Goal: Task Accomplishment & Management: Use online tool/utility

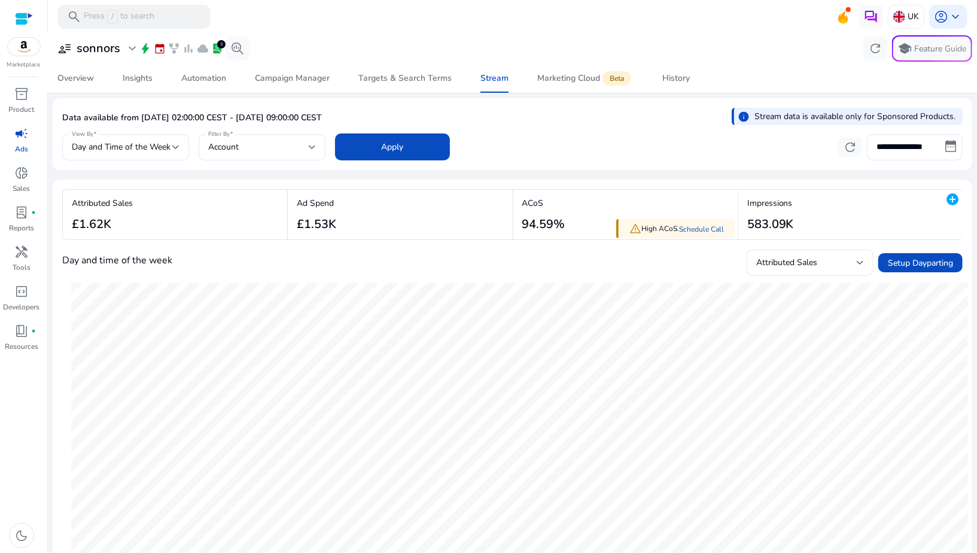
click at [30, 22] on div at bounding box center [24, 19] width 18 height 14
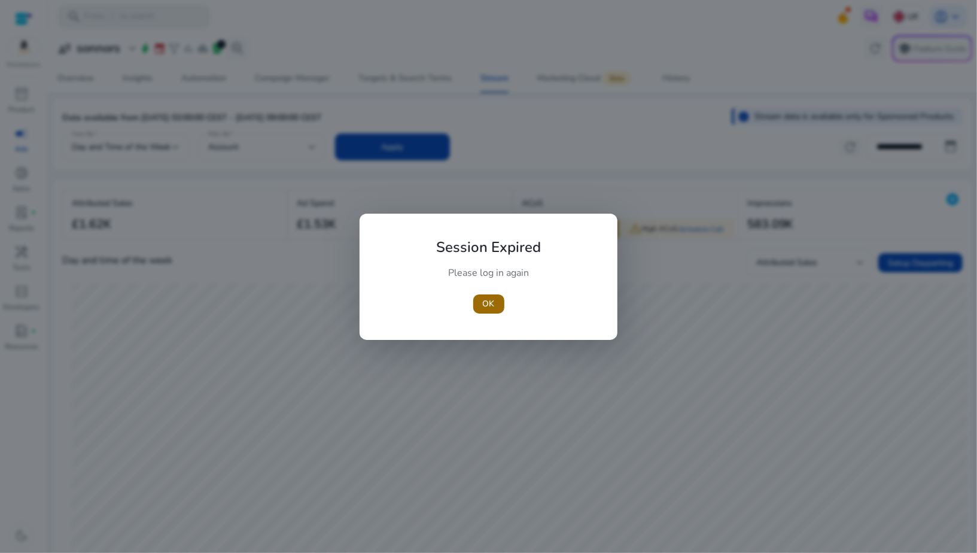
click at [487, 302] on span "OK" at bounding box center [489, 303] width 12 height 13
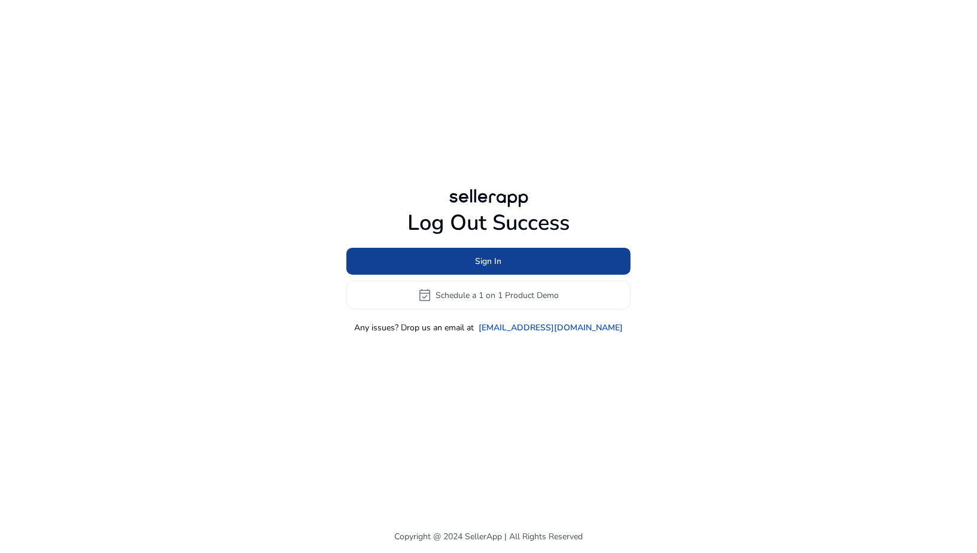
click at [461, 264] on span at bounding box center [489, 261] width 284 height 29
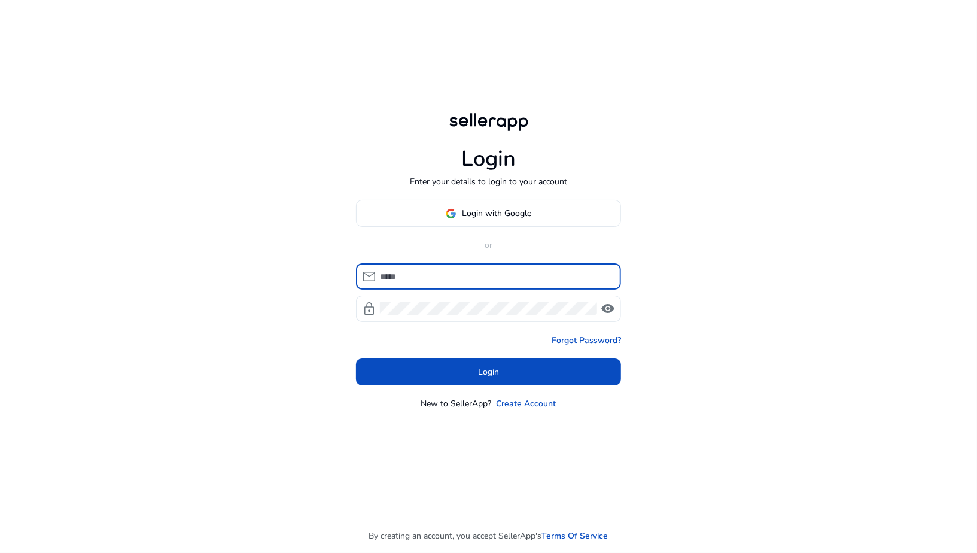
click at [463, 272] on input at bounding box center [496, 276] width 232 height 13
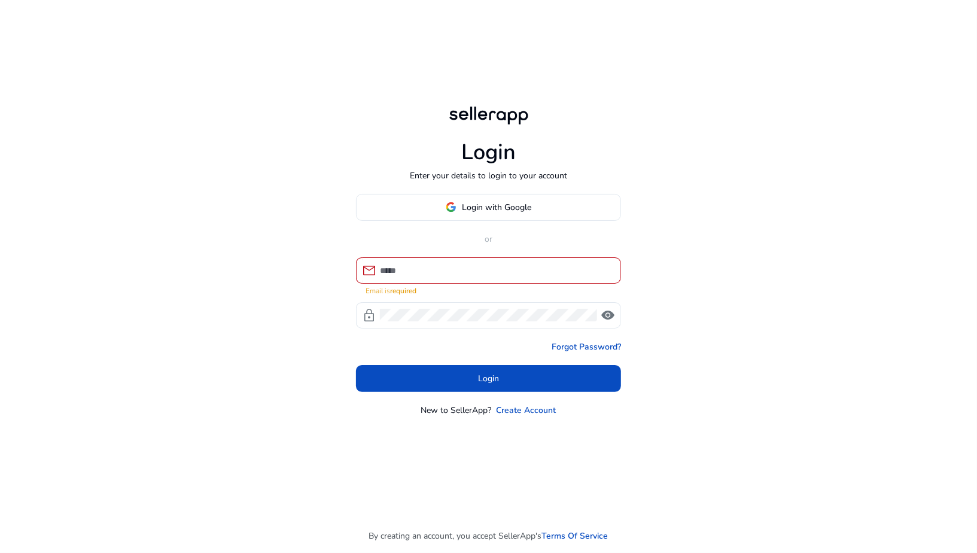
type input "**********"
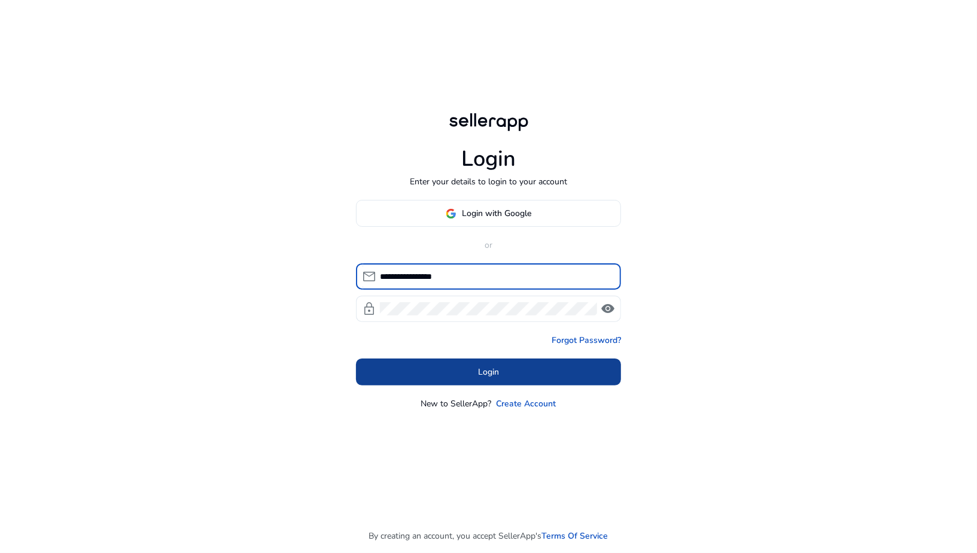
click at [476, 371] on span at bounding box center [488, 372] width 265 height 29
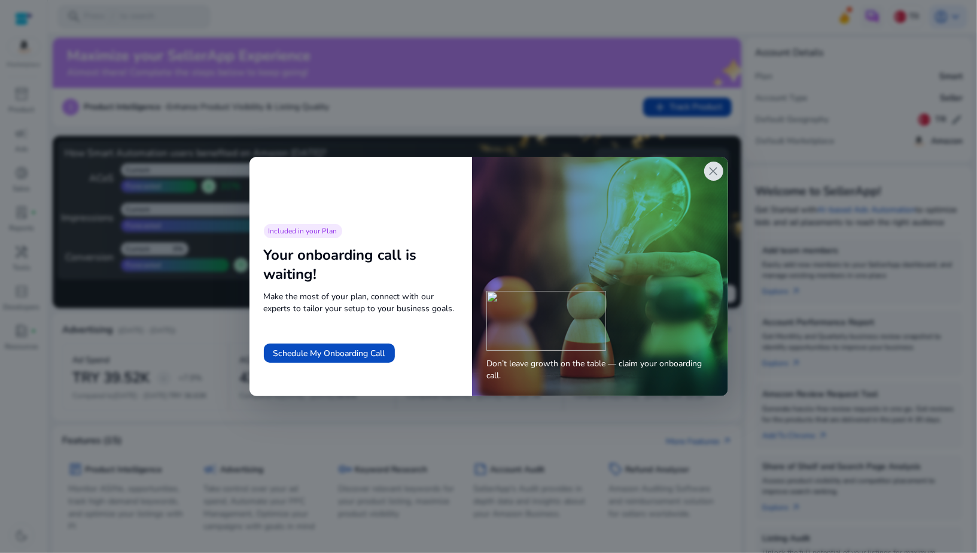
click at [710, 176] on span "close" at bounding box center [714, 171] width 14 height 14
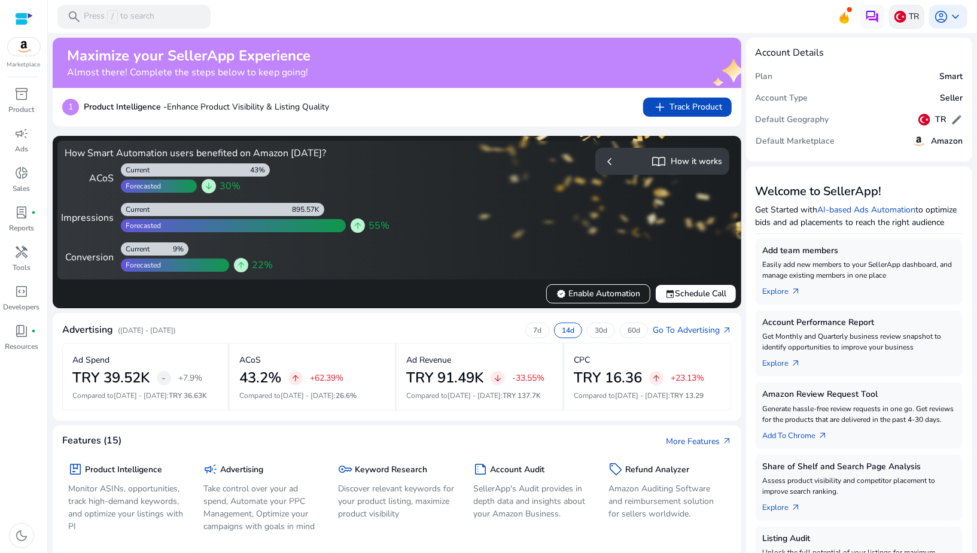
click at [895, 19] on img at bounding box center [901, 17] width 12 height 12
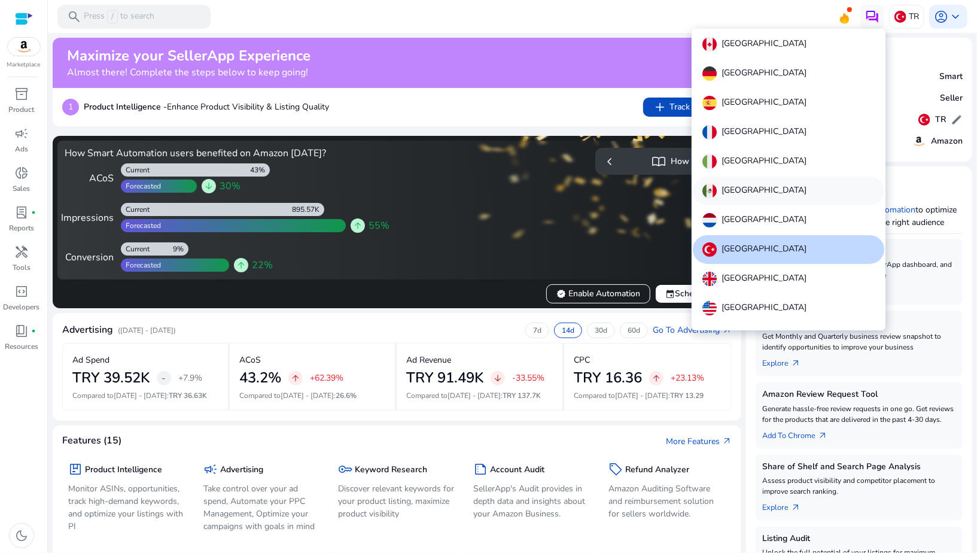
scroll to position [13, 0]
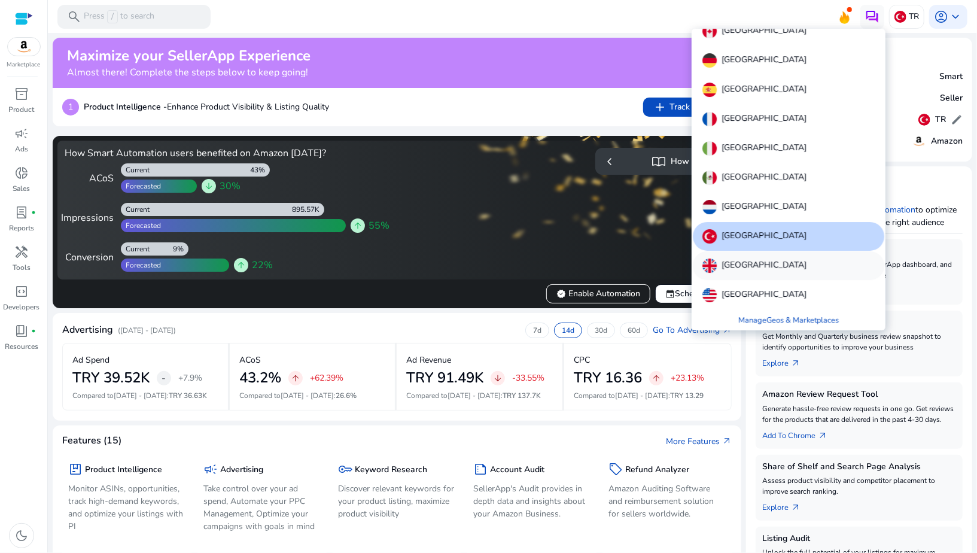
click at [734, 274] on div "[GEOGRAPHIC_DATA]" at bounding box center [789, 265] width 192 height 29
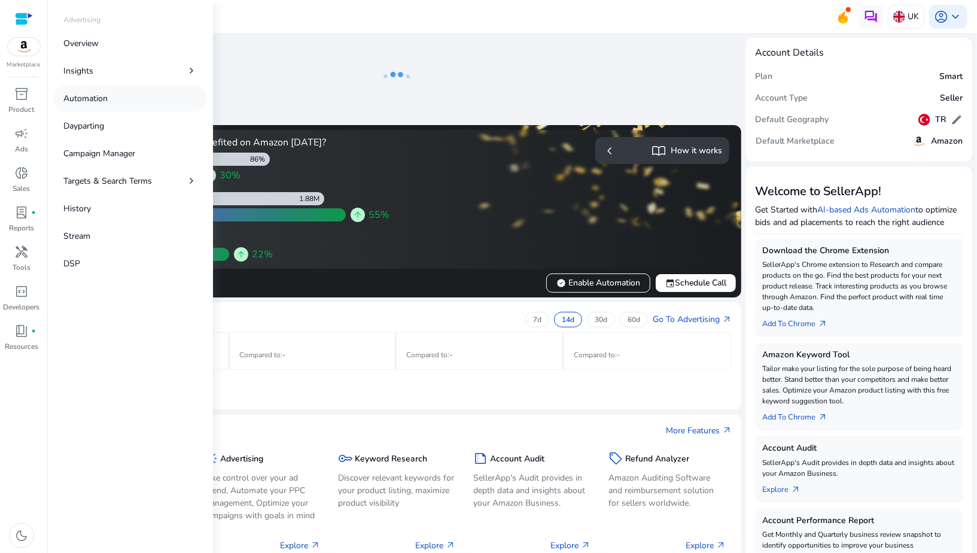
click at [78, 102] on p "Automation" at bounding box center [85, 98] width 44 height 13
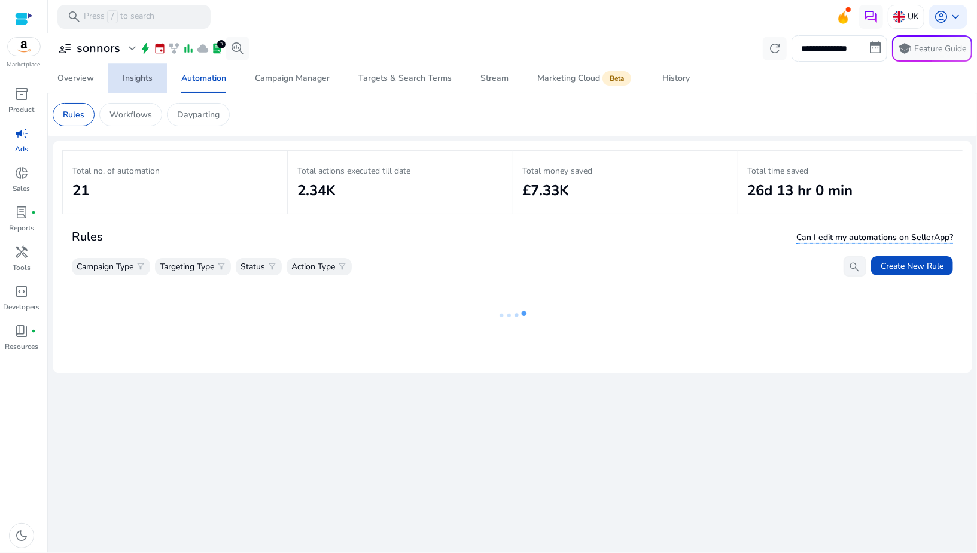
click at [147, 85] on span "Insights" at bounding box center [138, 78] width 30 height 29
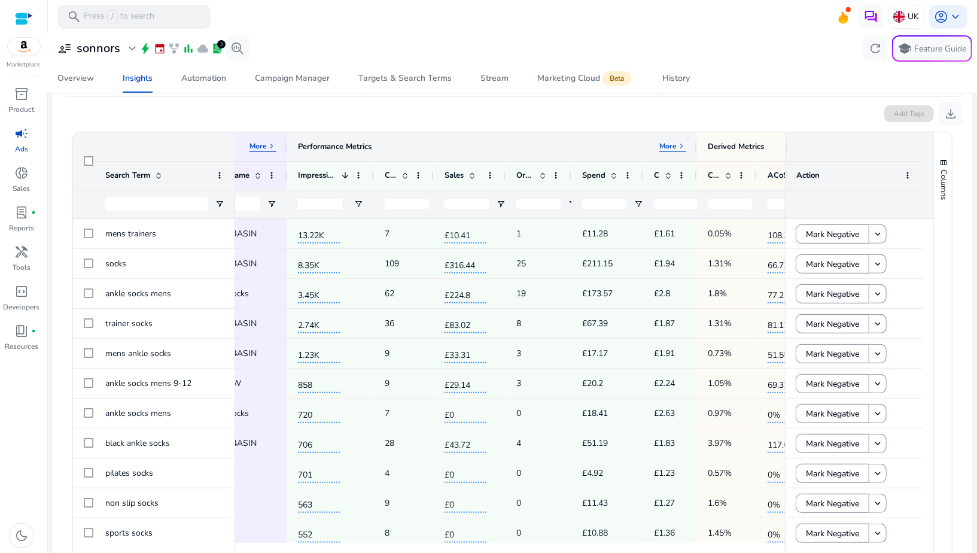
click at [667, 147] on p "More" at bounding box center [668, 146] width 17 height 10
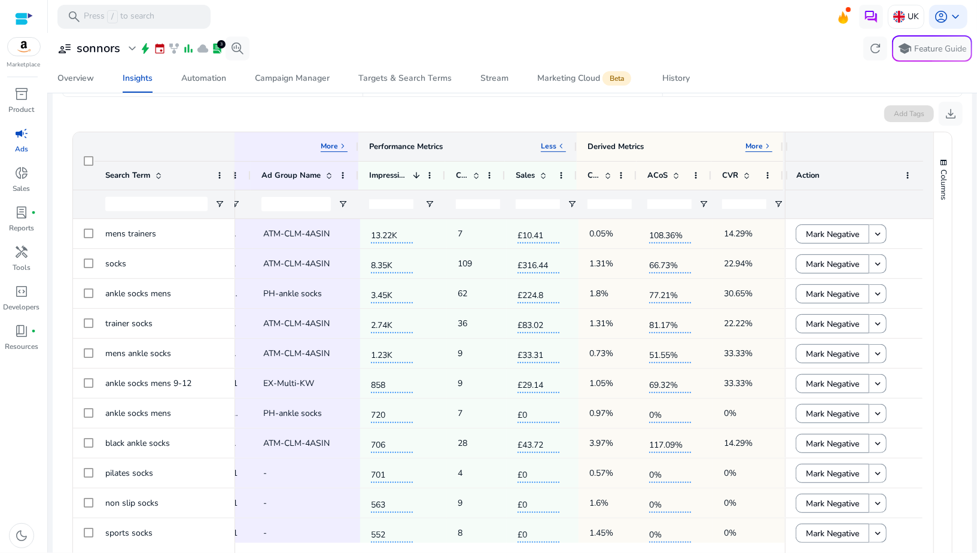
click at [557, 145] on span "keyboard_arrow_left" at bounding box center [562, 146] width 10 height 10
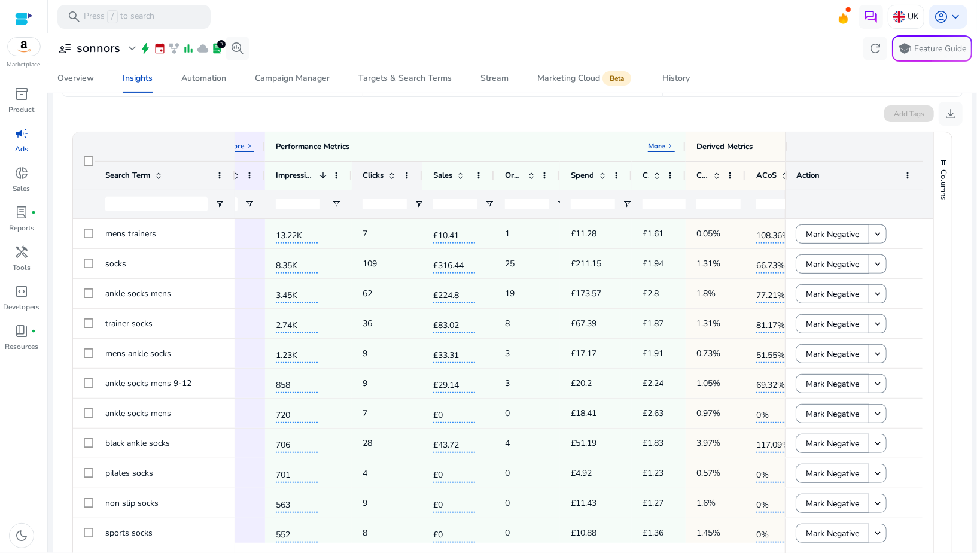
drag, startPoint x: 409, startPoint y: 176, endPoint x: 421, endPoint y: 176, distance: 11.4
click at [421, 176] on div at bounding box center [422, 176] width 5 height 28
click at [416, 202] on span "Open Filter Menu" at bounding box center [419, 204] width 10 height 10
click at [432, 222] on div "Equals" at bounding box center [461, 226] width 73 height 9
click at [432, 247] on input "Filter Value" at bounding box center [465, 246] width 93 height 14
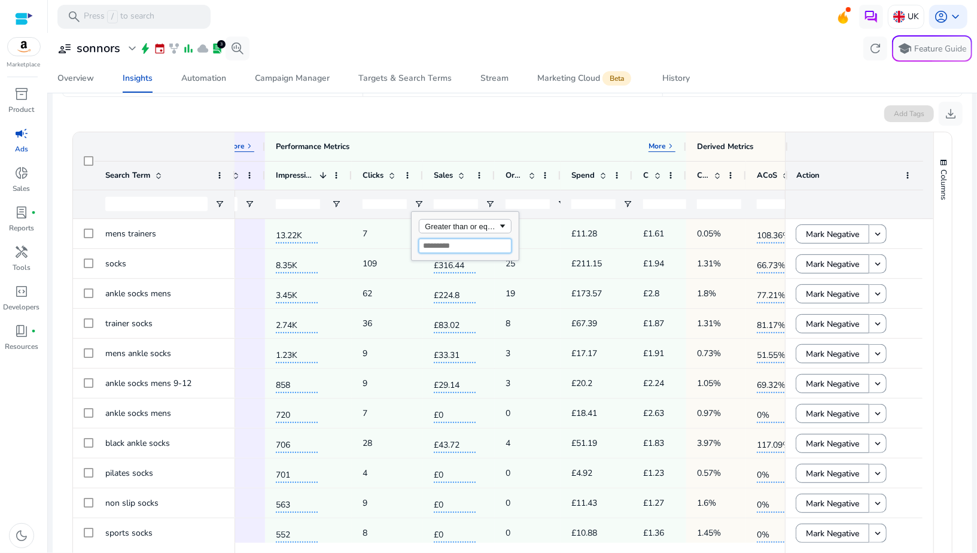
type input "*"
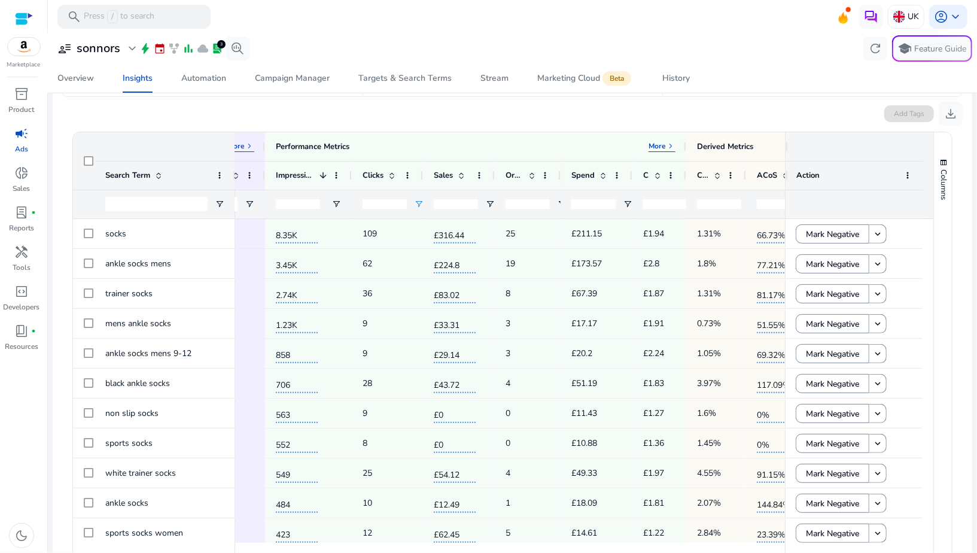
click at [561, 201] on div at bounding box center [597, 204] width 72 height 29
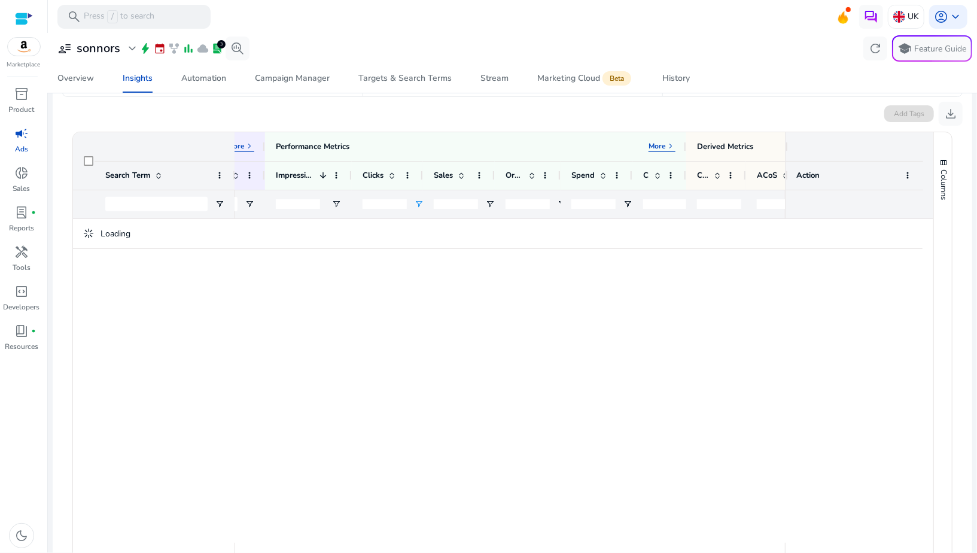
click at [561, 201] on div at bounding box center [597, 204] width 72 height 29
click at [559, 201] on span "Open Filter Menu" at bounding box center [562, 204] width 10 height 10
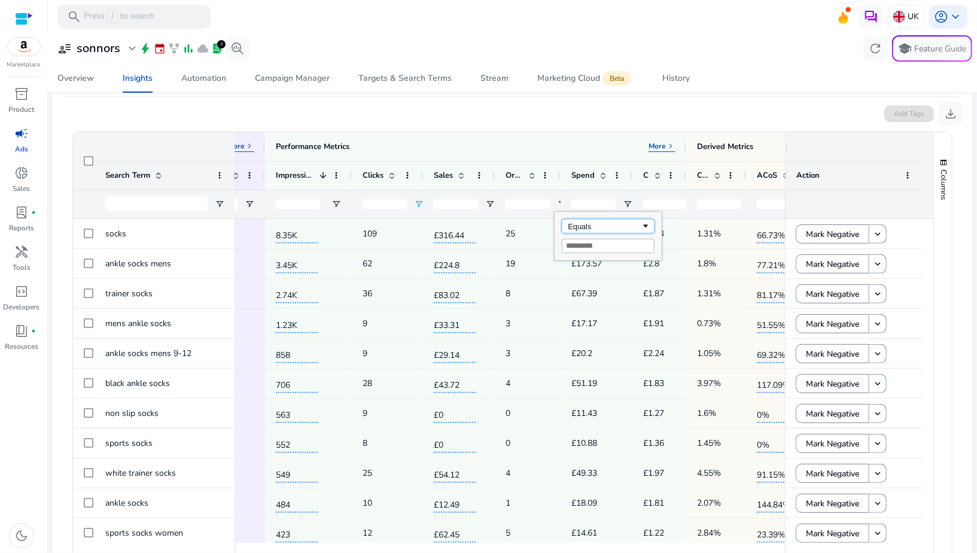
click at [571, 222] on div "Equals" at bounding box center [604, 226] width 73 height 9
click at [572, 224] on div "Equals" at bounding box center [604, 226] width 73 height 9
click at [572, 242] on input "Filter Value" at bounding box center [608, 246] width 93 height 14
type input "*"
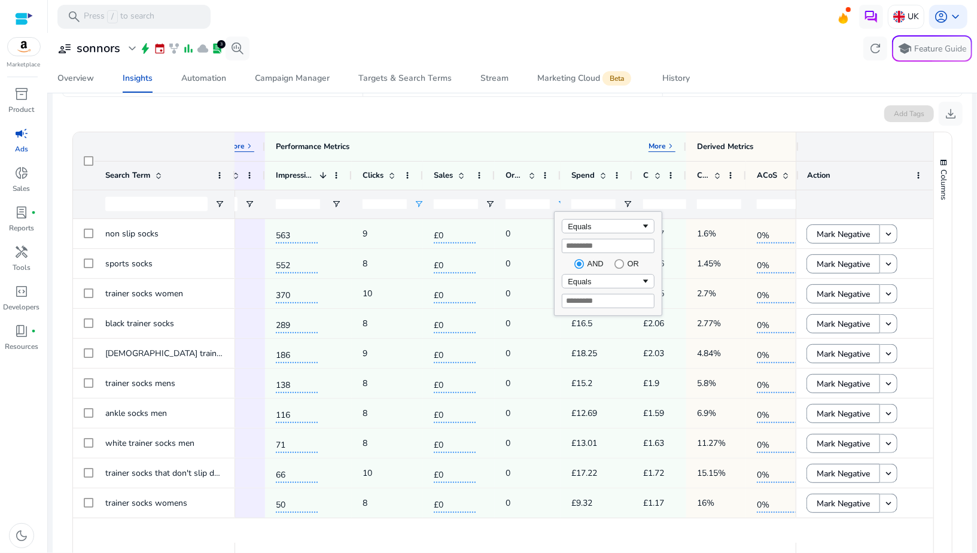
click at [518, 529] on div "S2-SBV-MKT-MIX-01 - 563 9 £0 0 £11.43 £1.27 1.6% 0% 0% S5-SBV-MKT-MIX-01 - 552 …" at bounding box center [515, 381] width 561 height 324
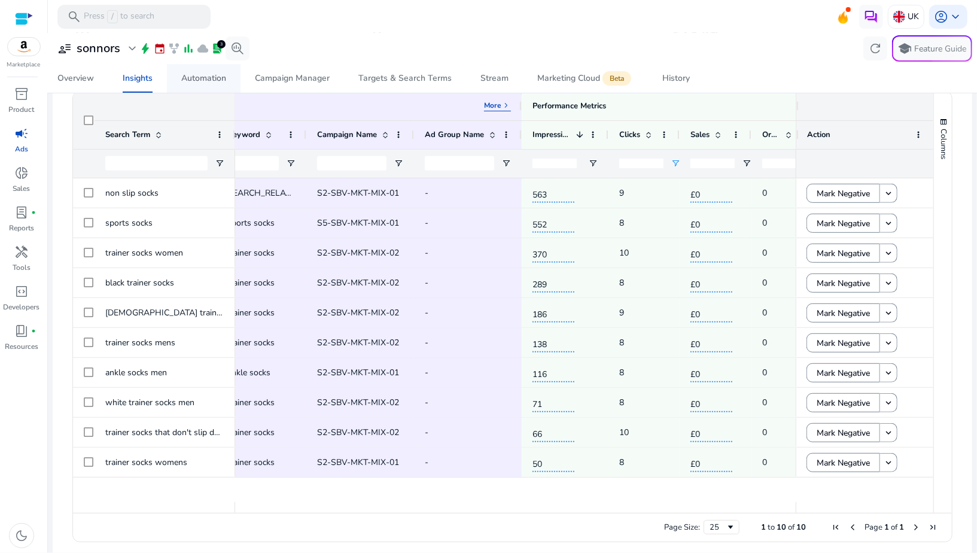
click at [204, 84] on span "Automation" at bounding box center [203, 78] width 45 height 29
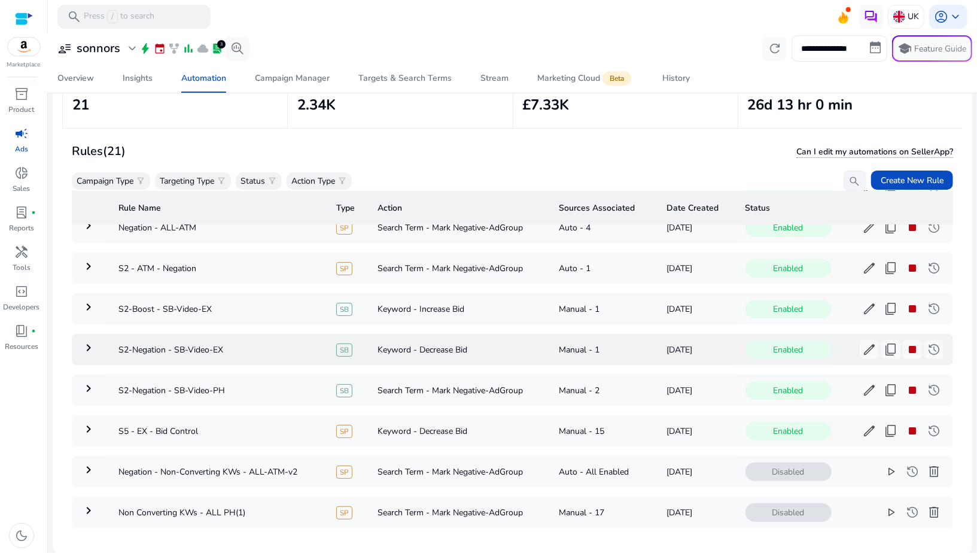
click at [84, 347] on mat-icon "keyboard_arrow_right" at bounding box center [88, 348] width 14 height 14
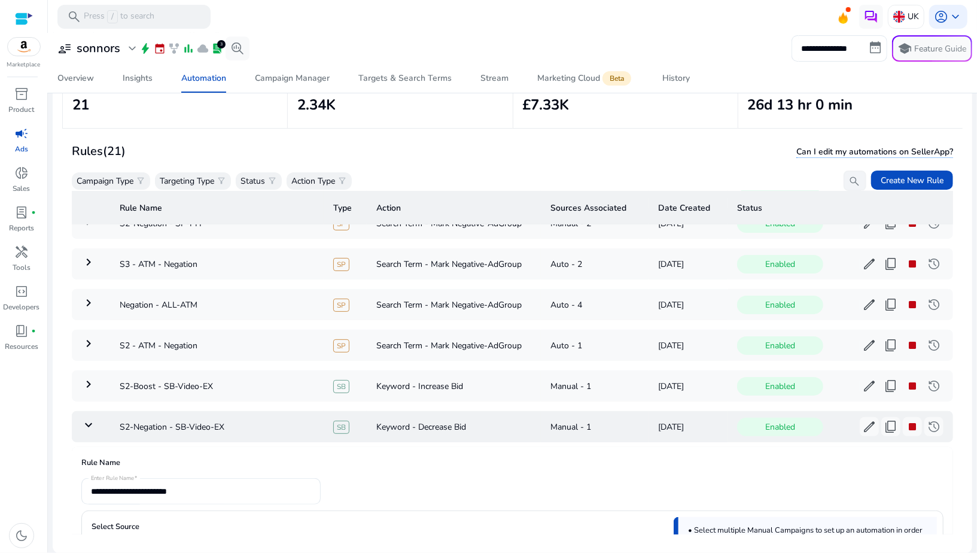
click at [87, 420] on mat-icon "keyboard_arrow_down" at bounding box center [88, 425] width 14 height 14
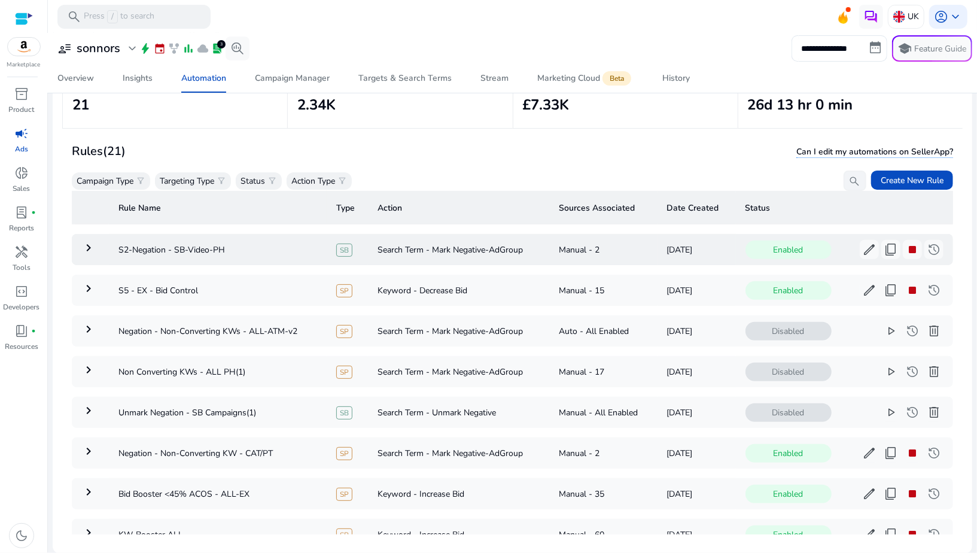
click at [87, 247] on mat-icon "keyboard_arrow_right" at bounding box center [88, 248] width 14 height 14
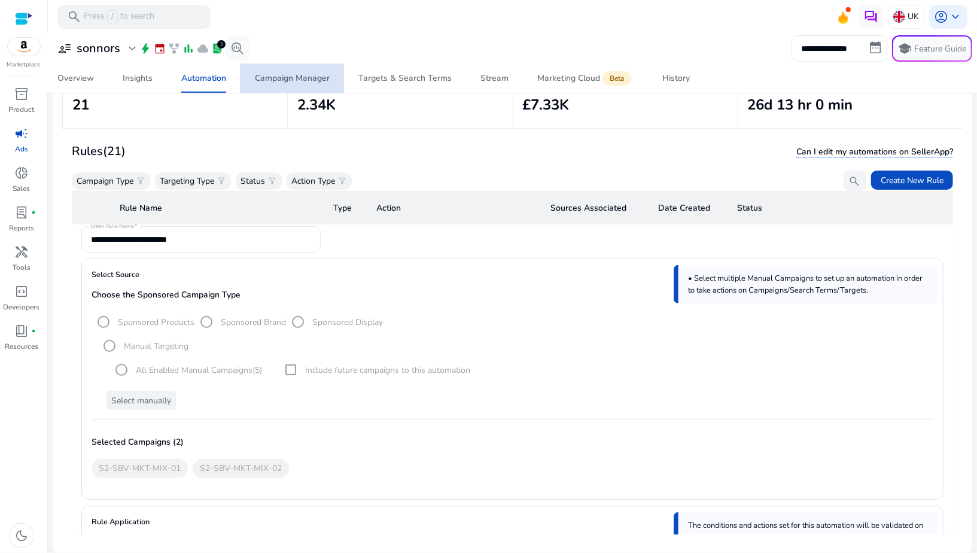
click at [289, 84] on span "Campaign Manager" at bounding box center [292, 78] width 75 height 29
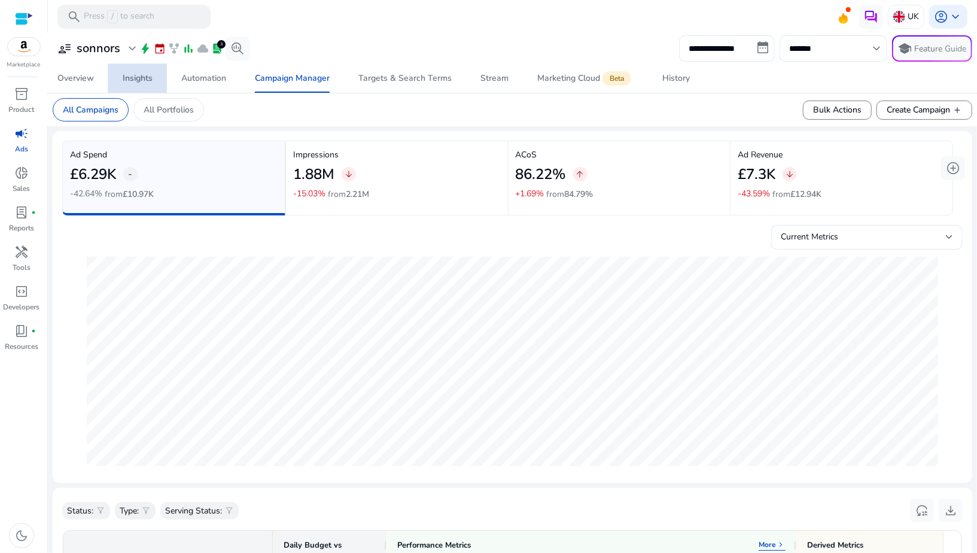
click at [148, 81] on div "Insights" at bounding box center [138, 78] width 30 height 8
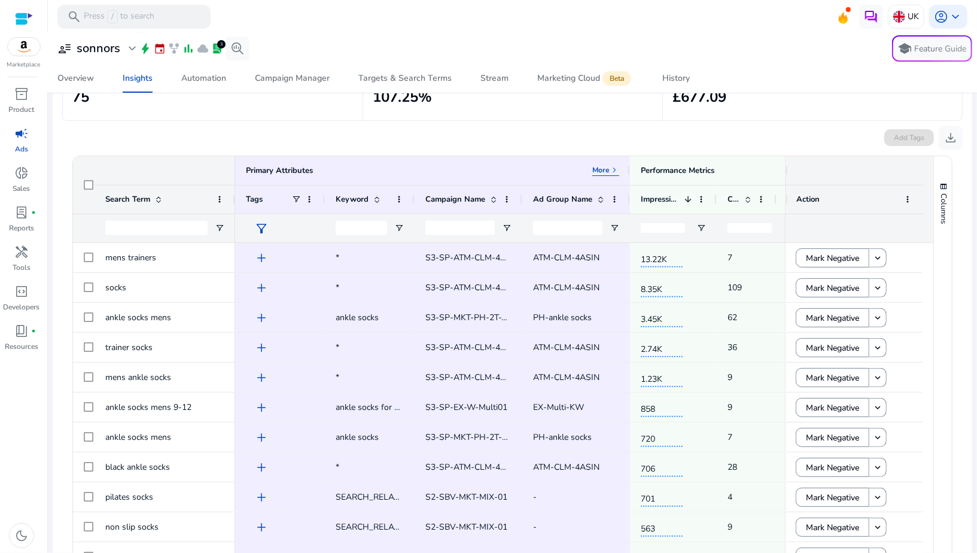
scroll to position [157, 0]
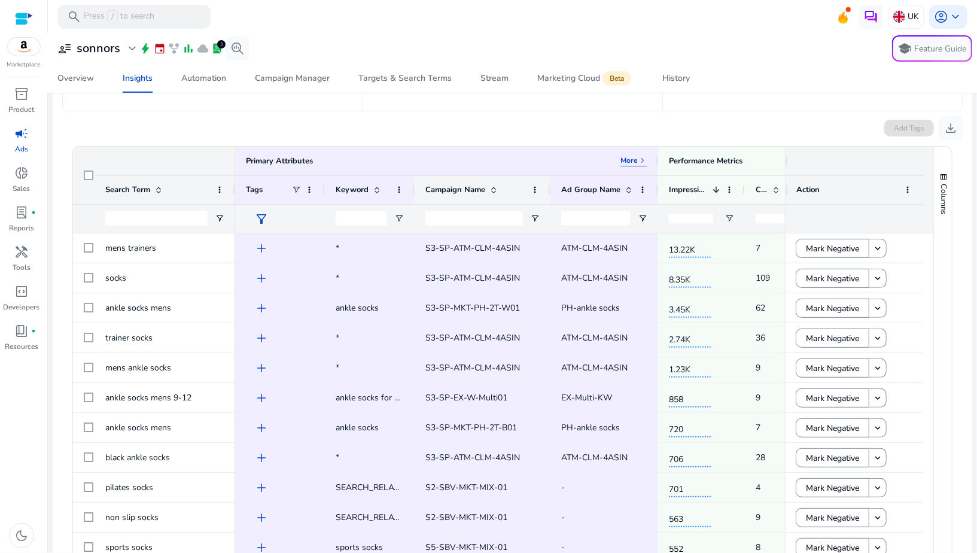
drag, startPoint x: 520, startPoint y: 190, endPoint x: 548, endPoint y: 190, distance: 28.1
click at [548, 190] on div at bounding box center [550, 190] width 5 height 28
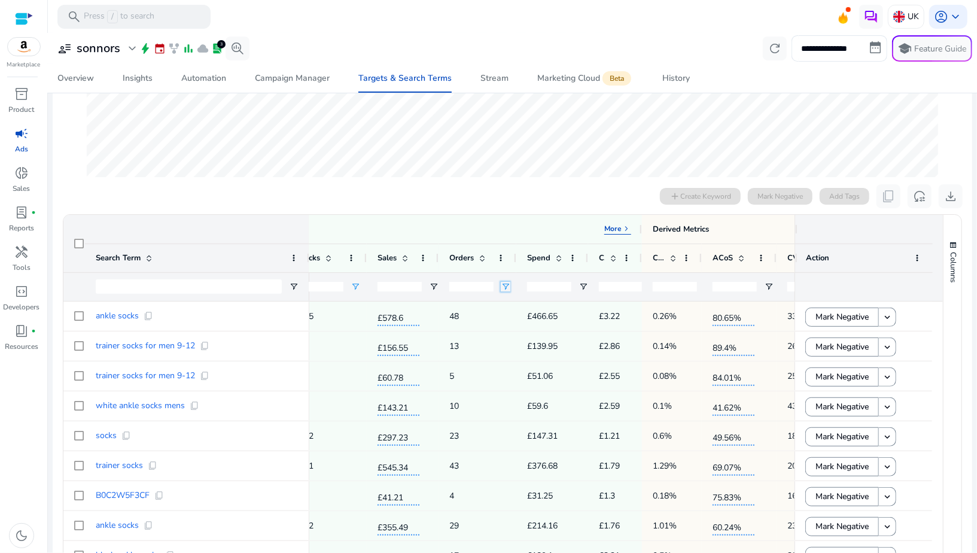
click at [503, 286] on span "Open Filter Menu" at bounding box center [506, 287] width 10 height 10
type input "*"
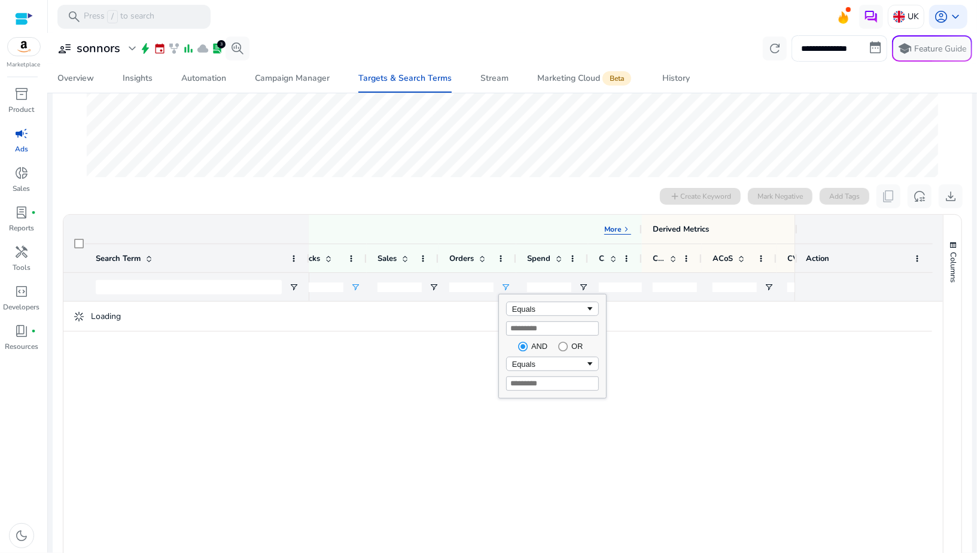
click at [506, 187] on div "0 search terms selected add Create Keyword Mark Negative Add Tags content_copy …" at bounding box center [512, 196] width 901 height 24
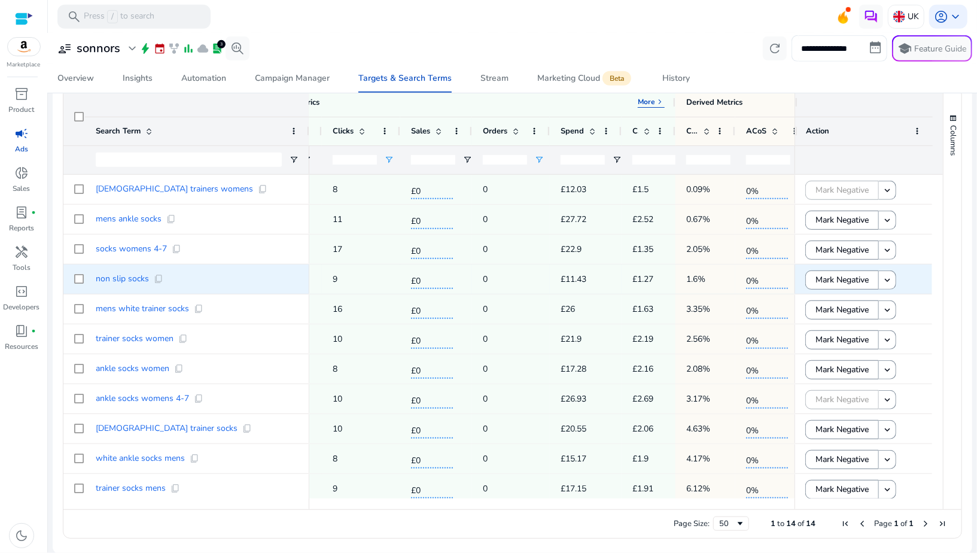
scroll to position [0, 489]
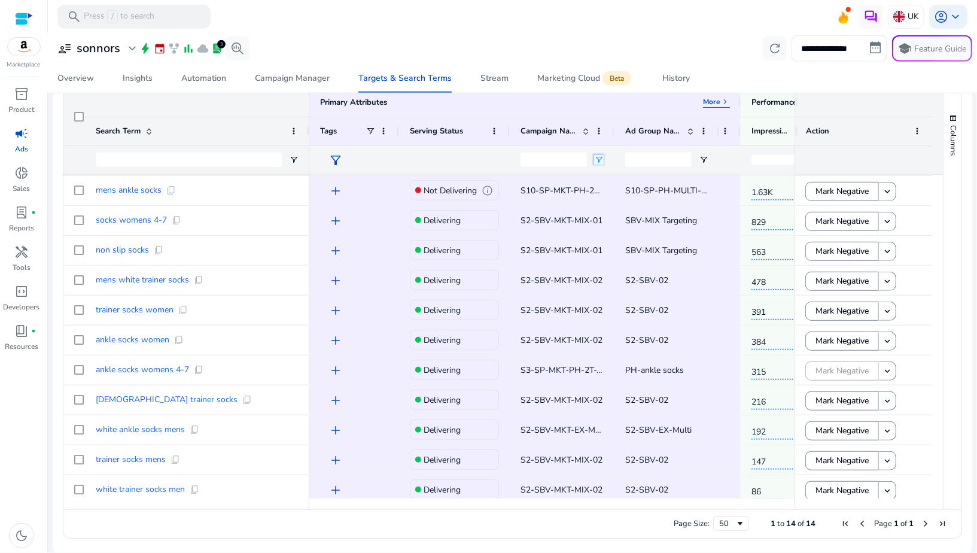
click at [600, 159] on span "Open Filter Menu" at bounding box center [599, 160] width 10 height 10
click at [610, 186] on div "Contains" at bounding box center [646, 182] width 93 height 14
click at [611, 200] on input "Filter Value" at bounding box center [646, 202] width 93 height 14
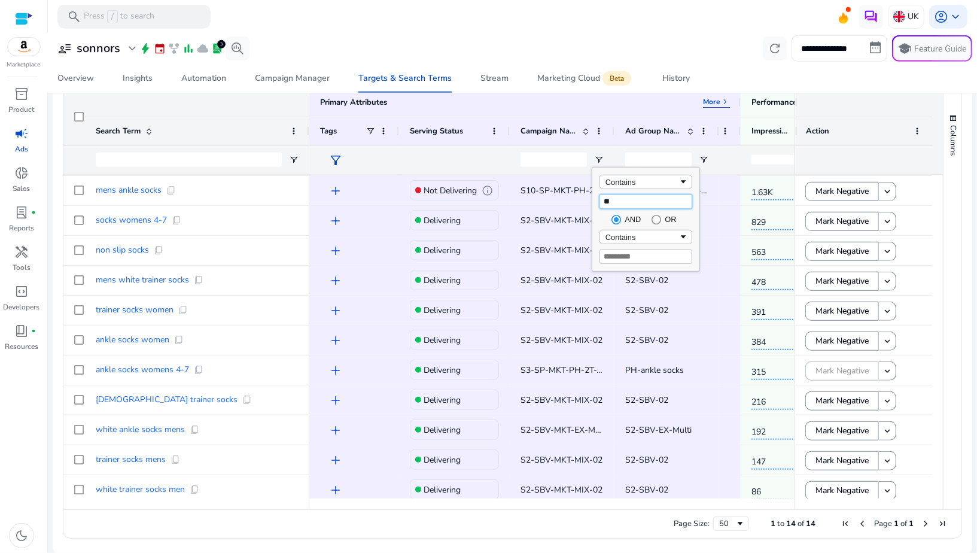
type input "***"
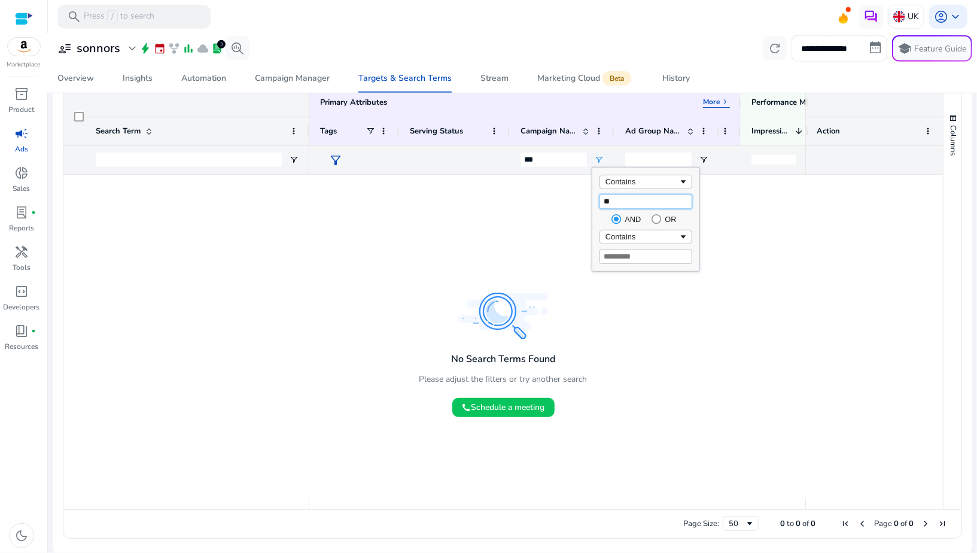
type input "*"
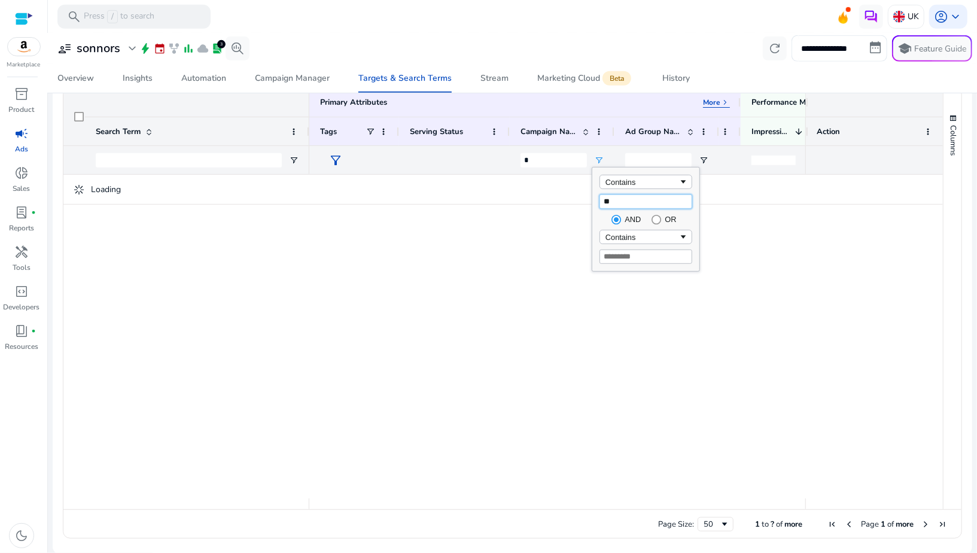
type input "***"
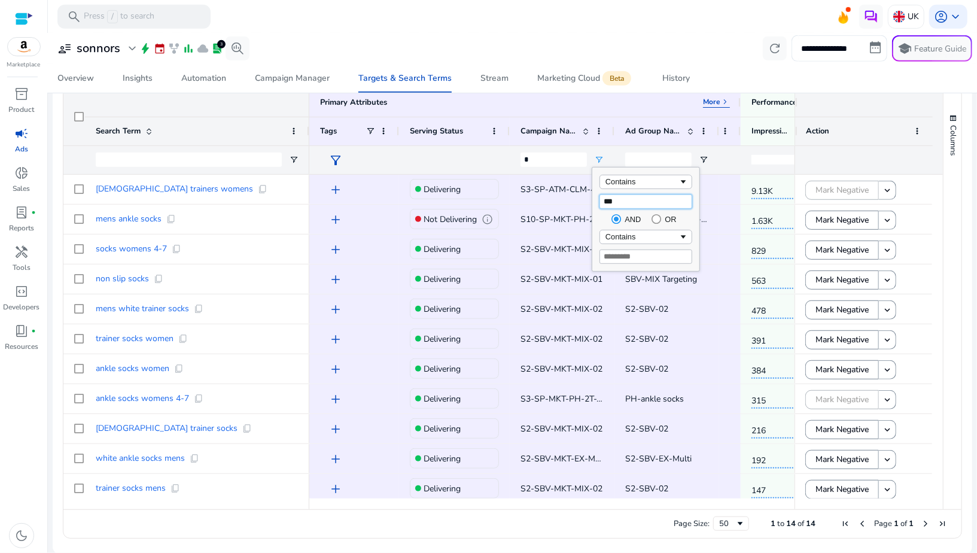
type input "***"
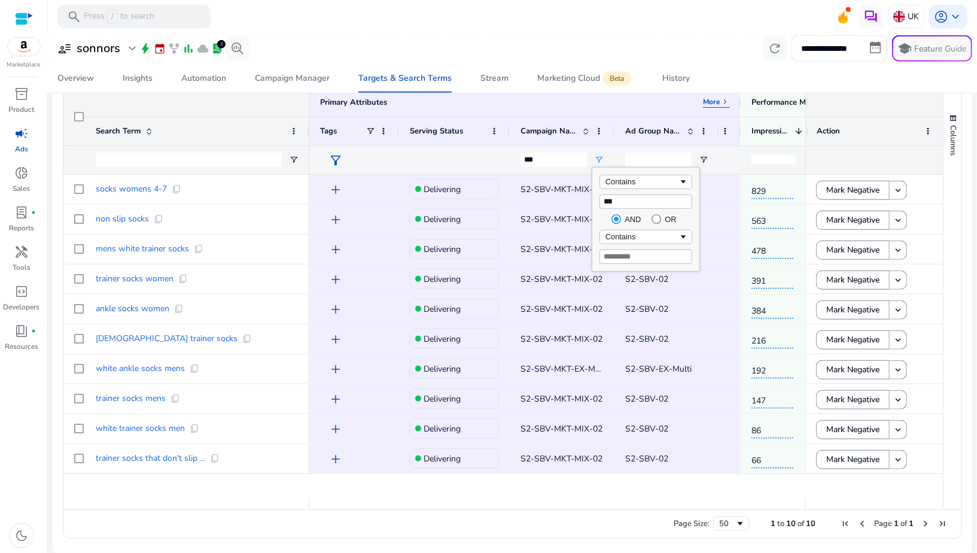
click at [532, 26] on mat-toolbar "search Press / to search UK account_circle keyboard_arrow_down" at bounding box center [513, 16] width 930 height 33
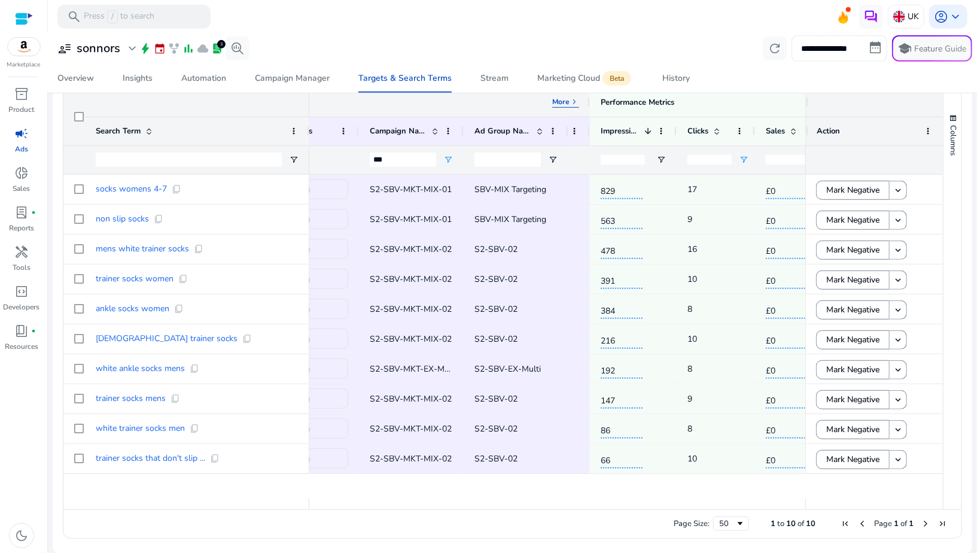
click at [565, 102] on p "More" at bounding box center [560, 102] width 17 height 10
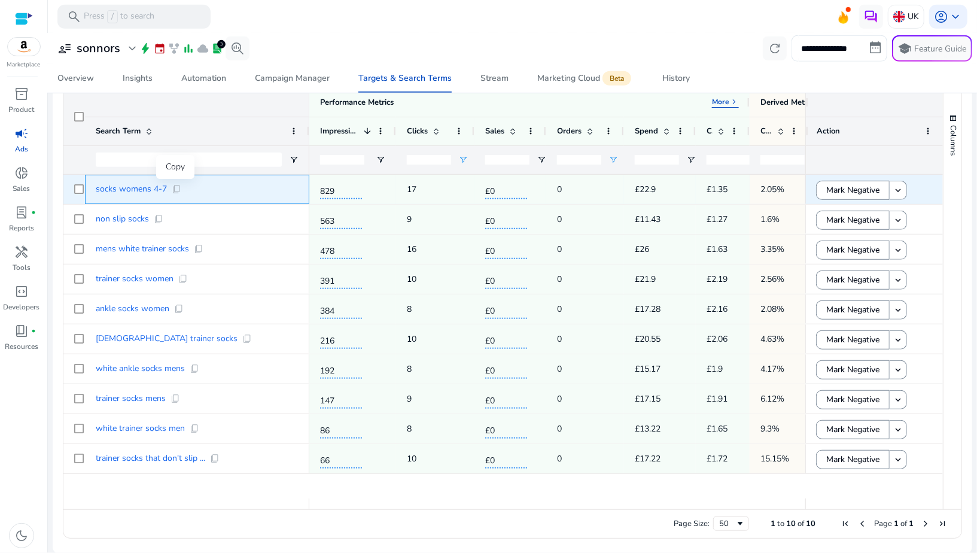
click at [173, 189] on span "content_copy" at bounding box center [177, 189] width 10 height 10
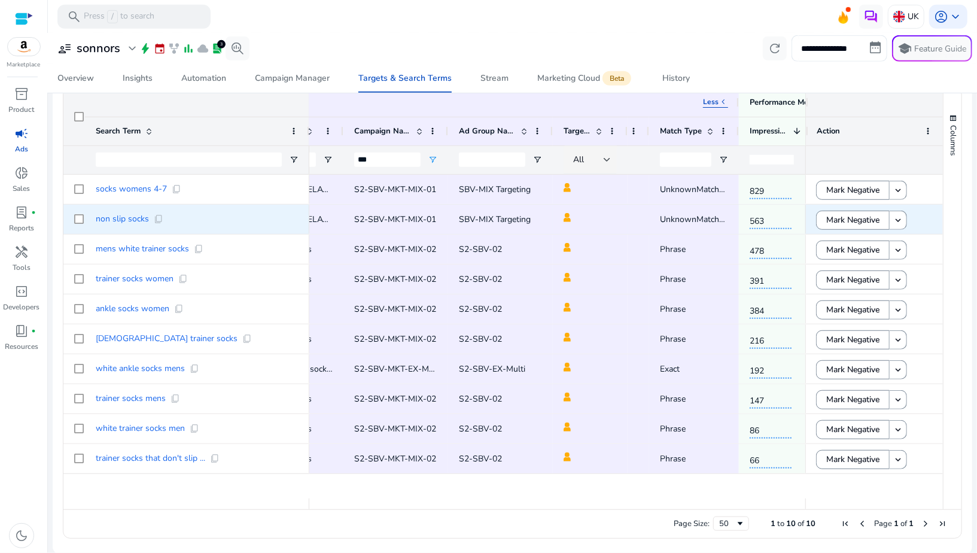
scroll to position [0, 248]
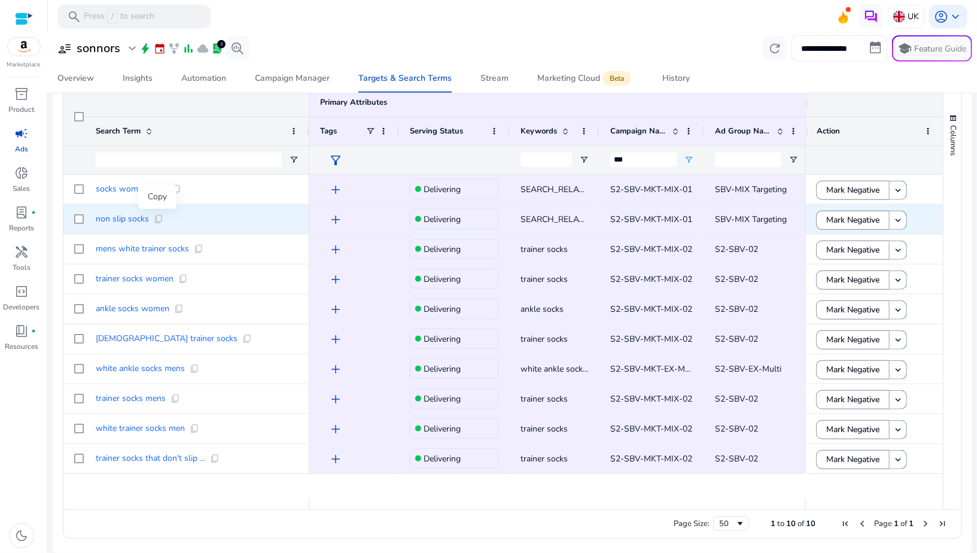
click at [154, 216] on span "content_copy" at bounding box center [159, 219] width 10 height 10
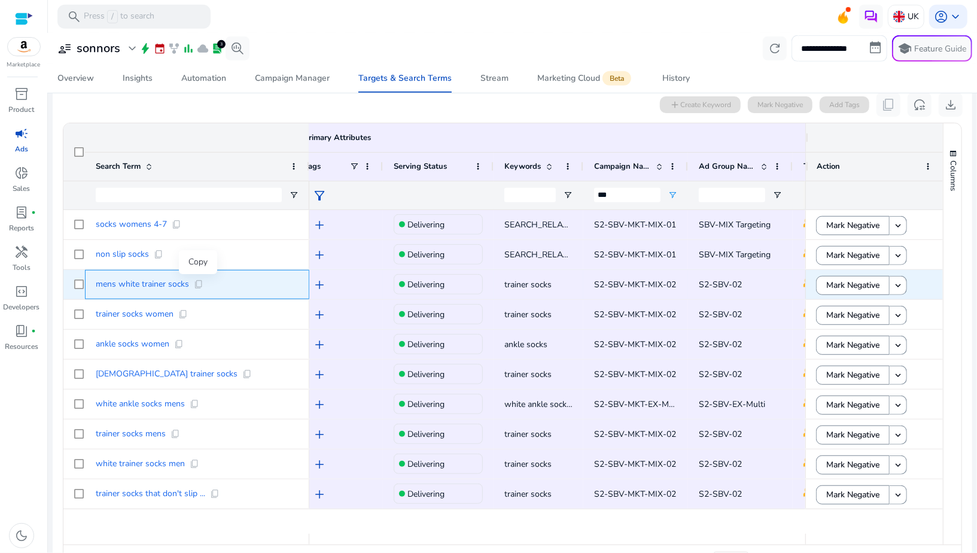
click at [198, 285] on span "content_copy" at bounding box center [199, 285] width 10 height 10
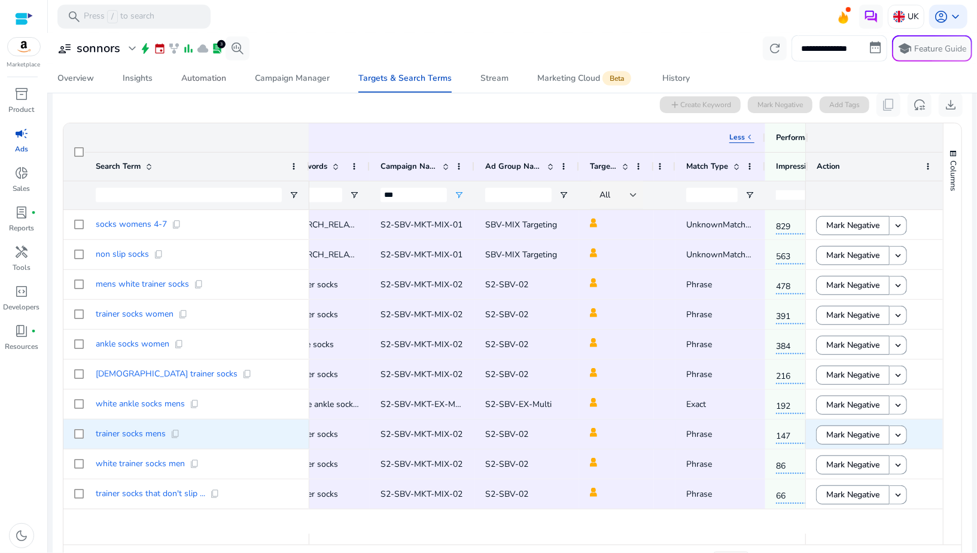
scroll to position [0, 326]
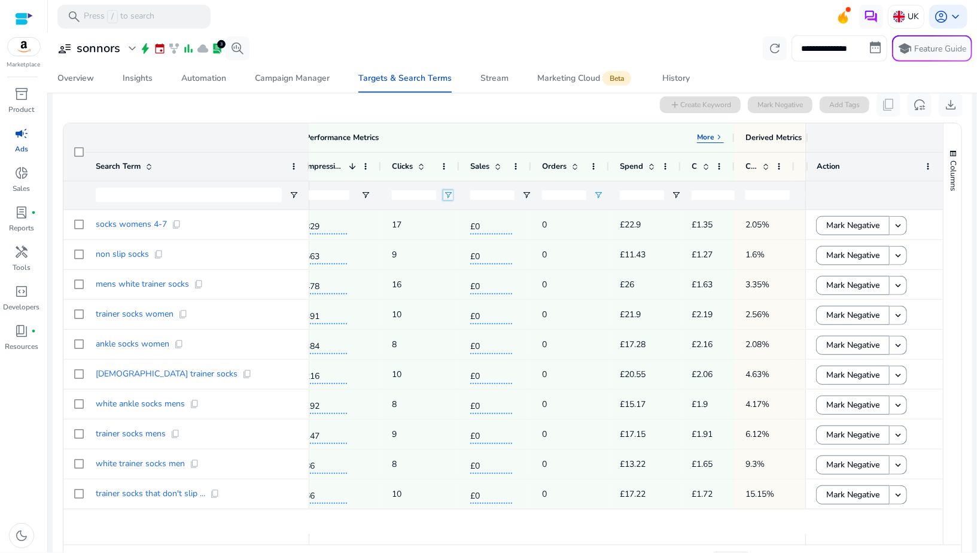
click at [449, 196] on span "Open Filter Menu" at bounding box center [449, 195] width 10 height 10
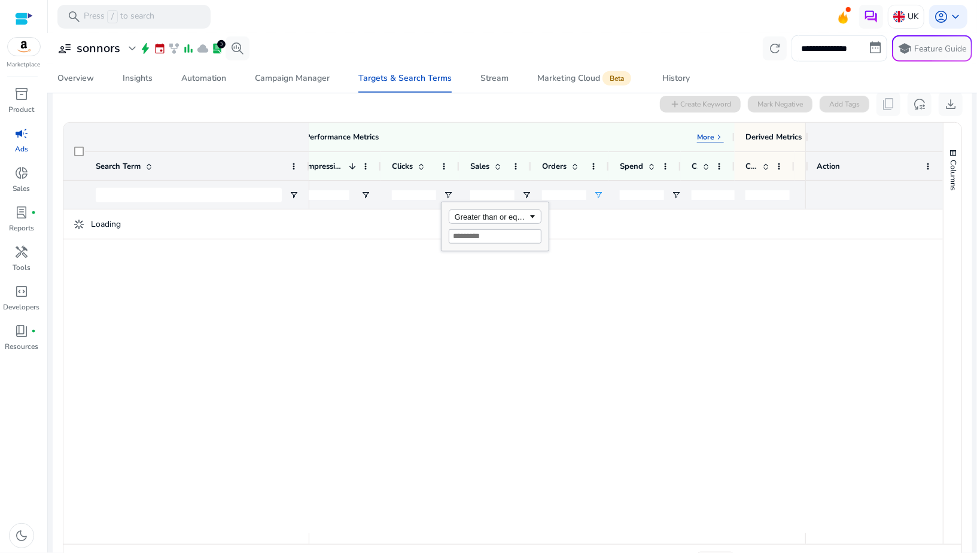
click at [574, 192] on input "*" at bounding box center [564, 195] width 44 height 10
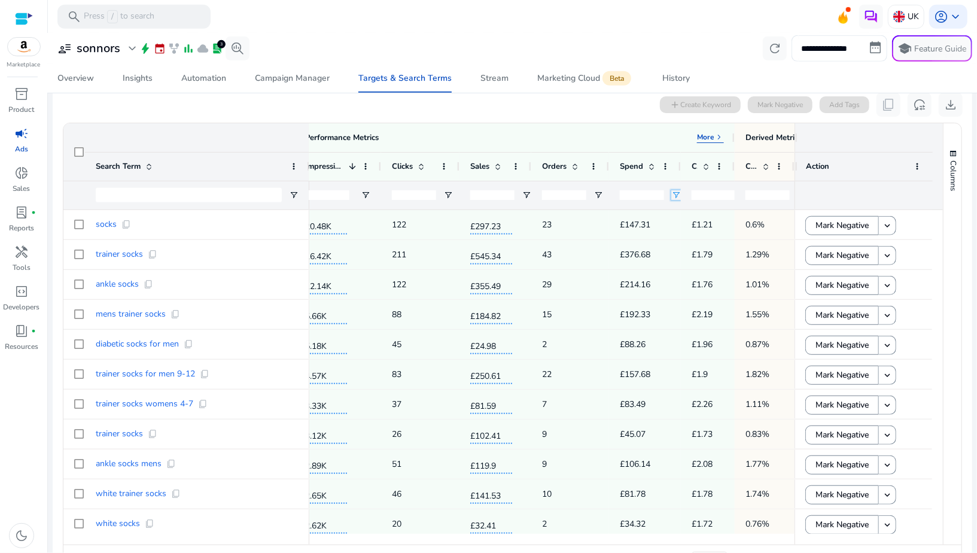
click at [673, 194] on span "Open Filter Menu" at bounding box center [677, 195] width 10 height 10
click at [686, 219] on div "Equals" at bounding box center [719, 217] width 73 height 9
click at [687, 242] on input "Filter Value" at bounding box center [723, 237] width 93 height 14
type input "**"
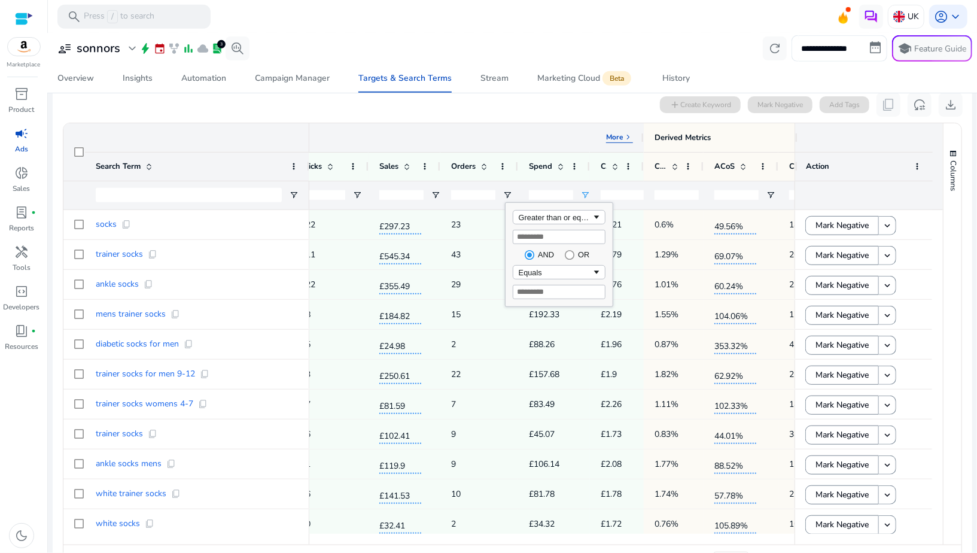
click at [616, 138] on p "More" at bounding box center [614, 137] width 17 height 10
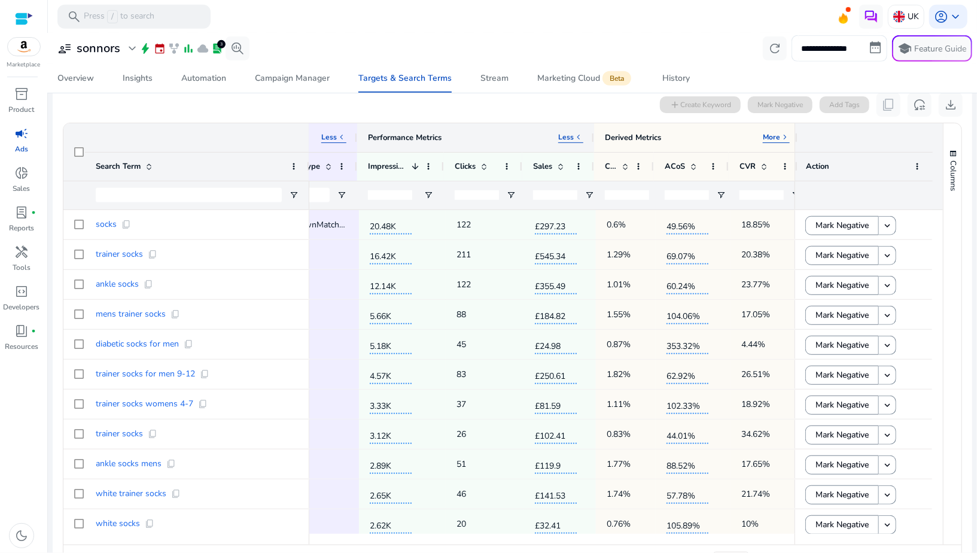
click at [562, 138] on p "Less" at bounding box center [566, 137] width 16 height 10
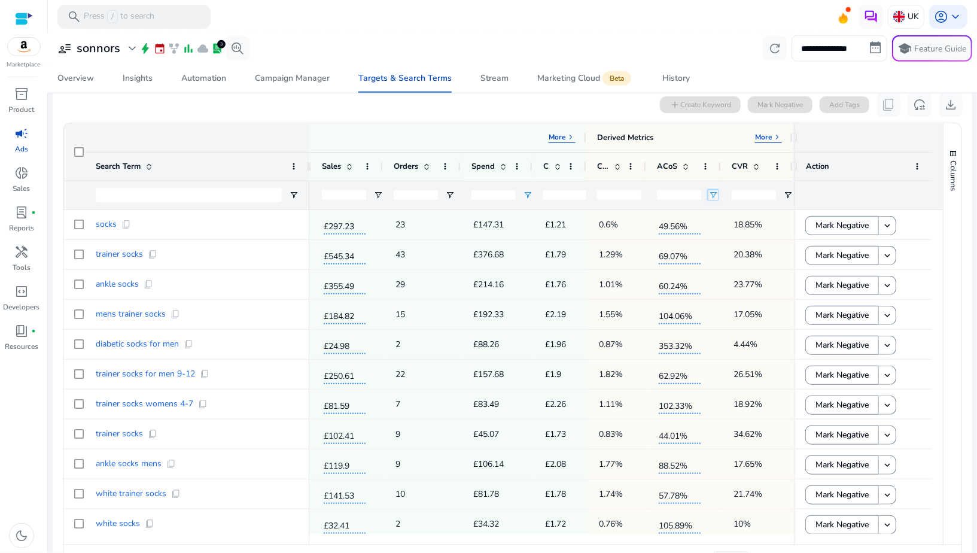
click at [711, 194] on span "Open Filter Menu" at bounding box center [714, 195] width 10 height 10
click at [722, 221] on div "Equals" at bounding box center [759, 217] width 93 height 14
click at [719, 236] on input "Filter Value" at bounding box center [759, 237] width 93 height 14
type input "***"
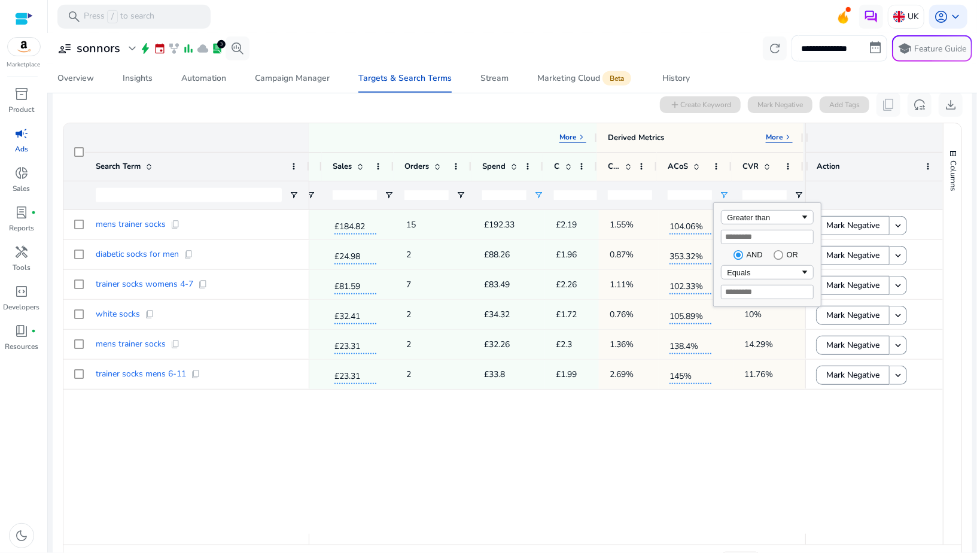
click at [609, 478] on div "5.66K 88 £184.82 15 £192.33 £2.19 1.55% 104.06% 17.05% 5.18K 45 £24.98 2 £88.26…" at bounding box center [557, 372] width 496 height 324
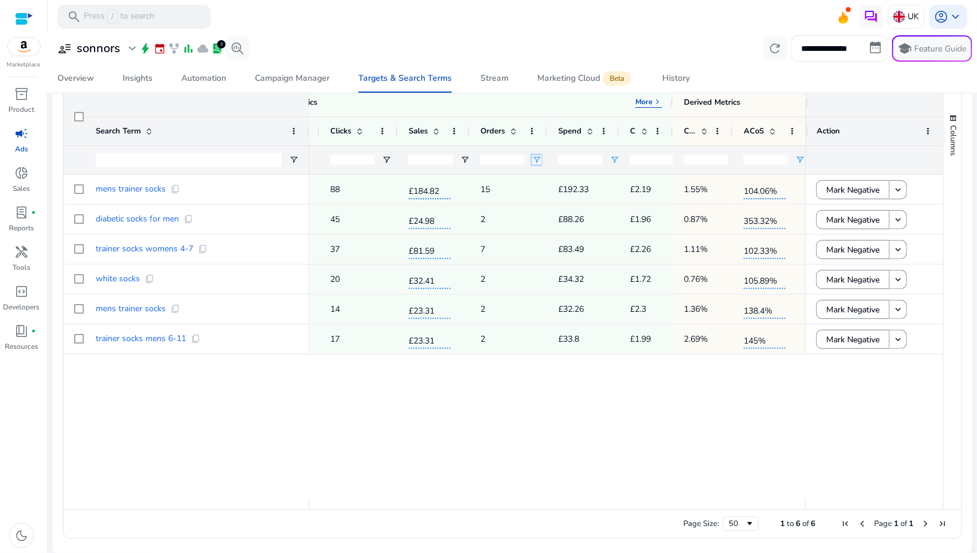
click at [536, 157] on span "Open Filter Menu" at bounding box center [537, 160] width 10 height 10
click at [545, 178] on div "Filtering operator" at bounding box center [583, 182] width 93 height 14
click at [548, 192] on div "Less than" at bounding box center [583, 192] width 107 height 48
click at [548, 198] on input "Filter Value" at bounding box center [583, 202] width 93 height 14
type input "*"
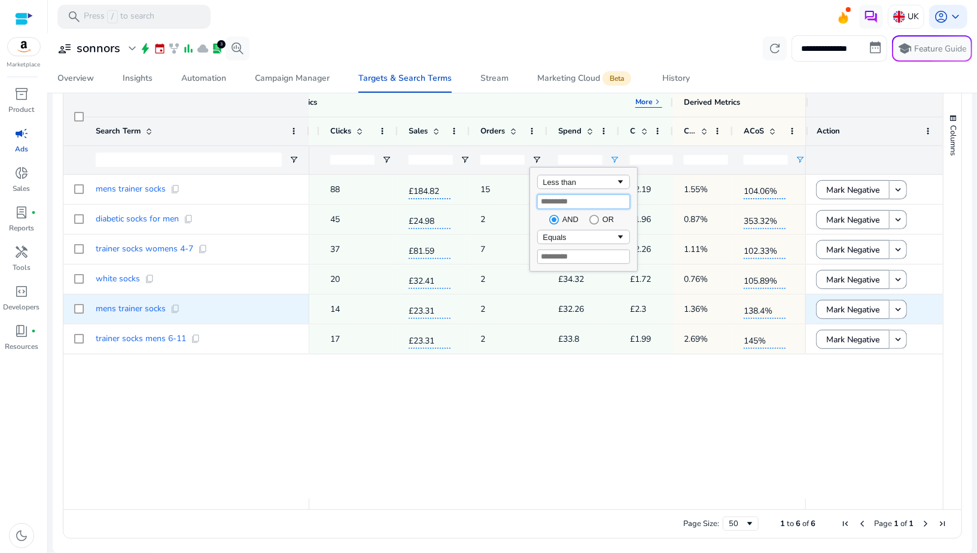
type input "*"
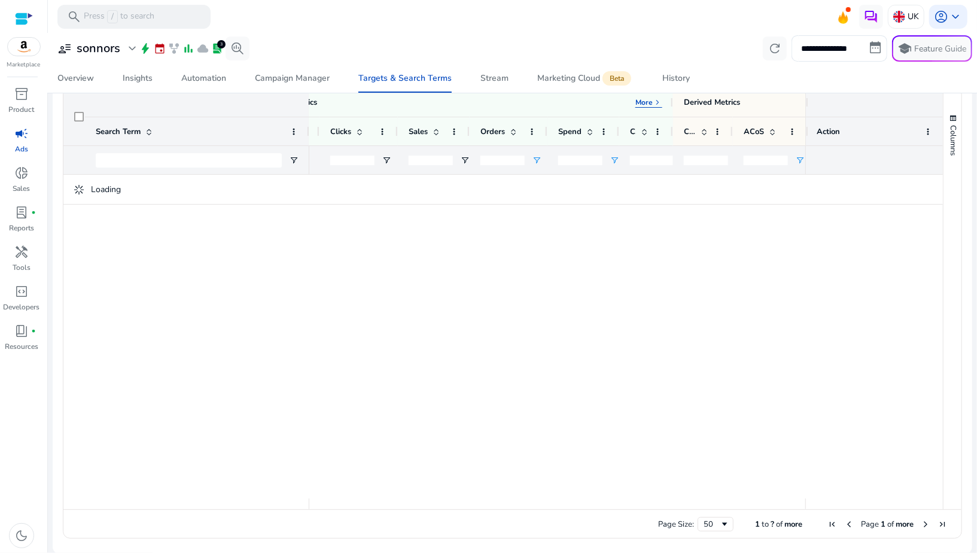
click at [547, 408] on div "5.66K 88 £184.82 15 £192.33 £2.19 1.55% 104.06% 17.05% Phrase 5.18K 45 £24.98 2…" at bounding box center [557, 337] width 496 height 324
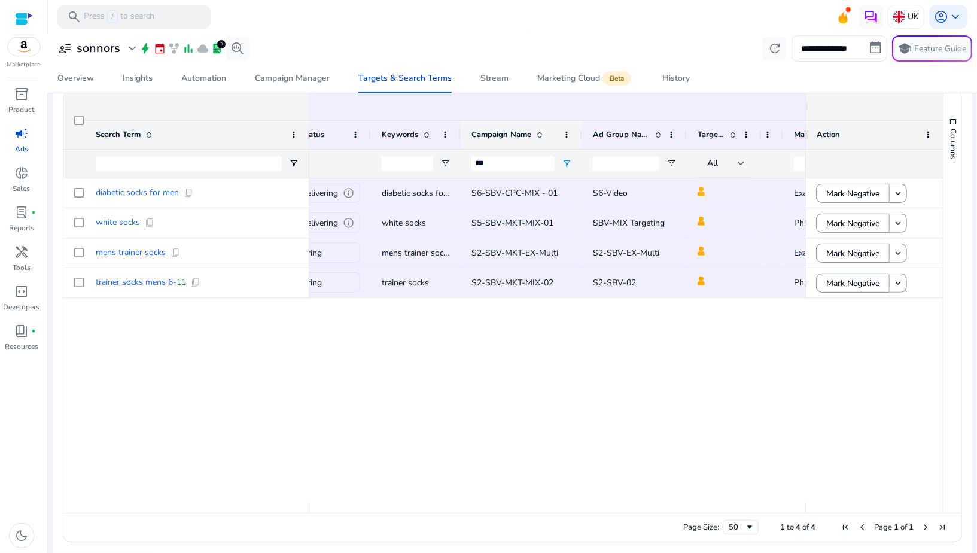
drag, startPoint x: 564, startPoint y: 136, endPoint x: 581, endPoint y: 136, distance: 16.8
click at [581, 136] on div at bounding box center [581, 135] width 5 height 28
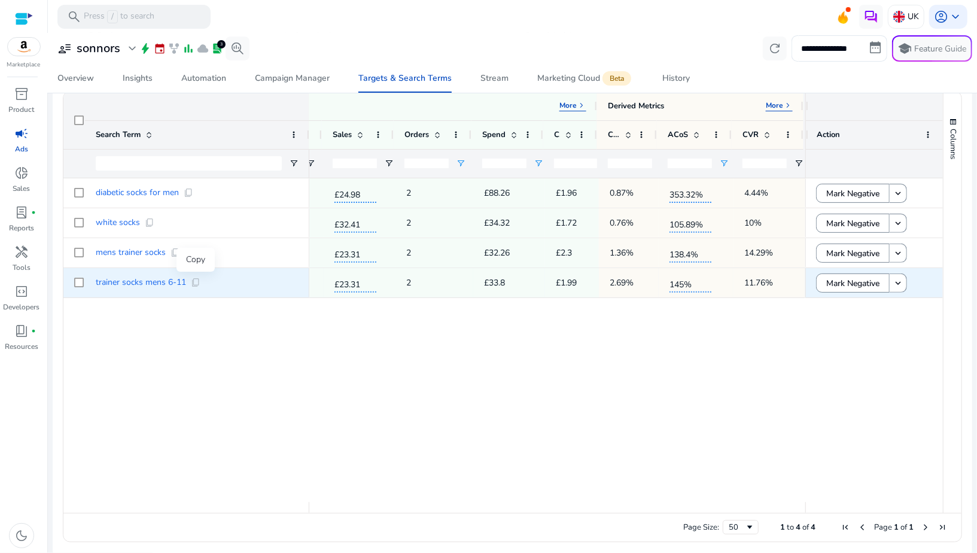
click at [198, 284] on span "content_copy" at bounding box center [196, 283] width 10 height 10
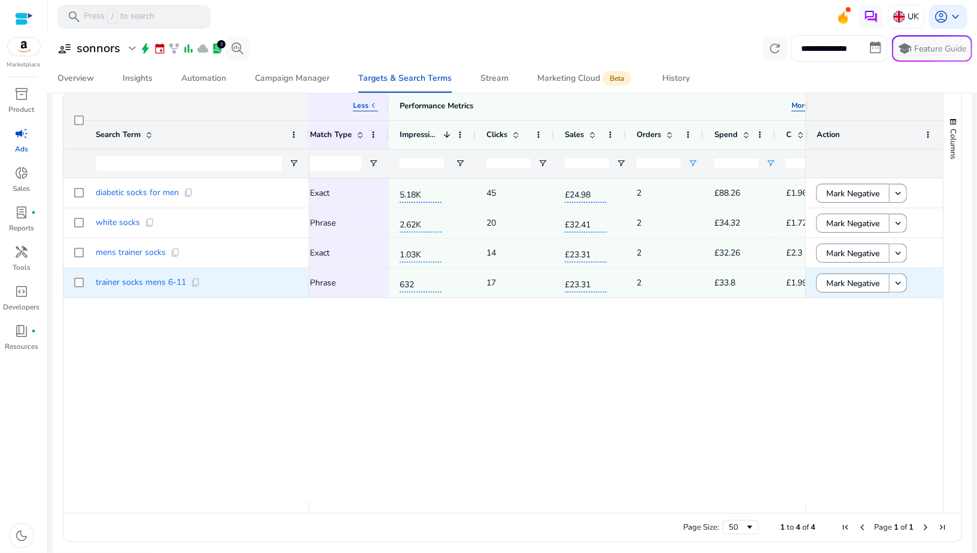
scroll to position [0, 626]
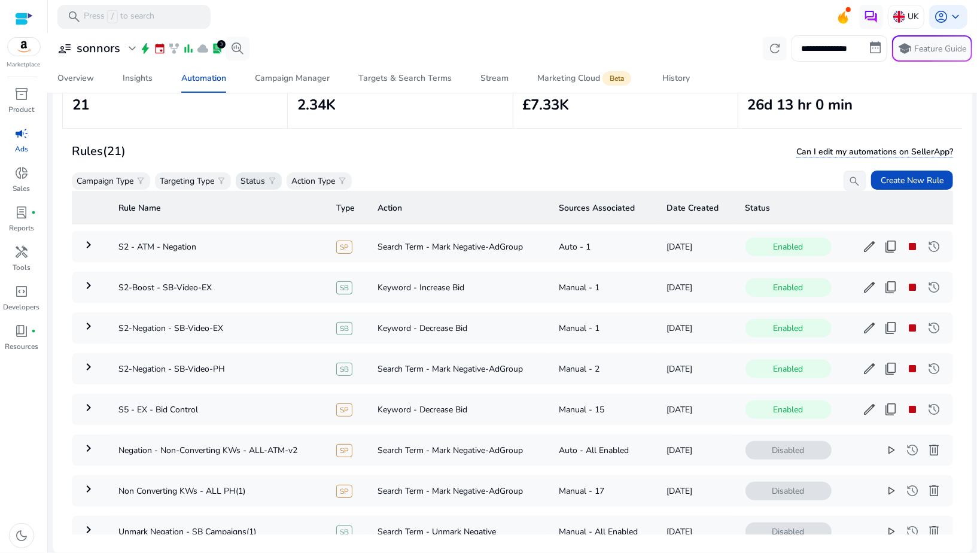
scroll to position [277, 0]
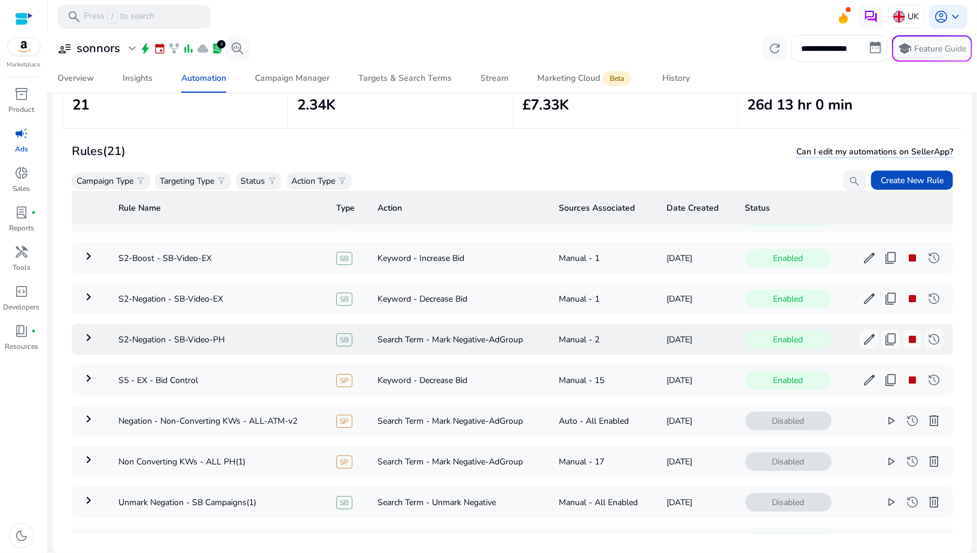
click at [91, 335] on mat-icon "keyboard_arrow_right" at bounding box center [88, 337] width 14 height 14
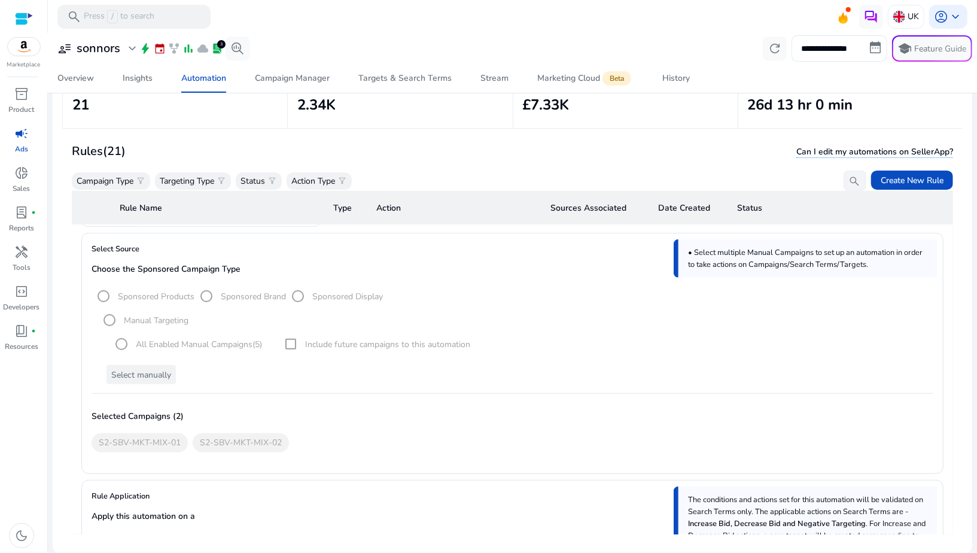
scroll to position [330, 0]
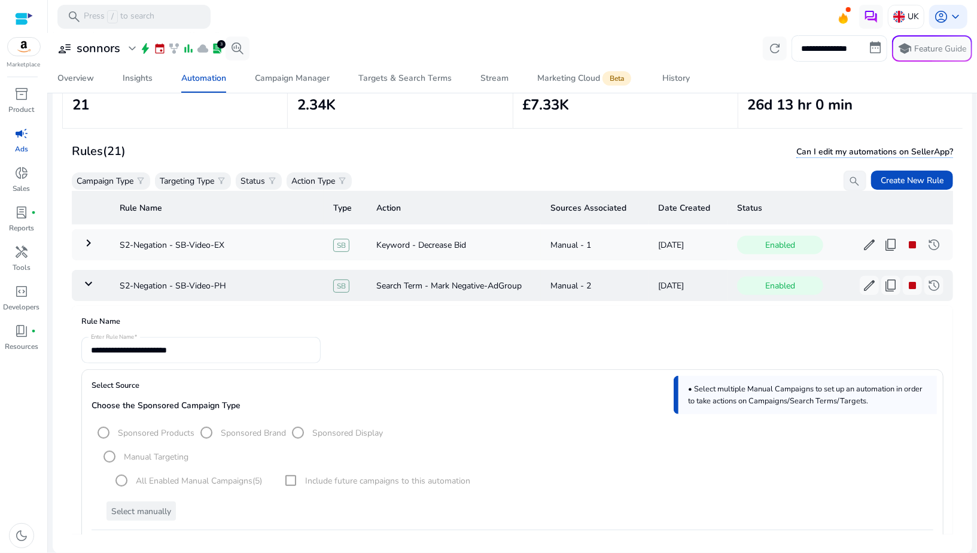
click at [90, 280] on mat-icon "keyboard_arrow_down" at bounding box center [88, 284] width 14 height 14
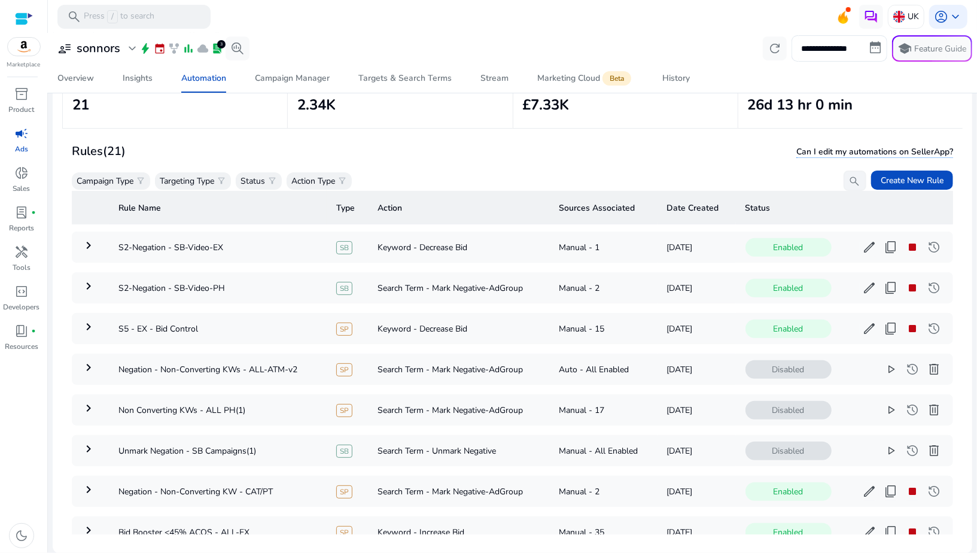
scroll to position [316, 0]
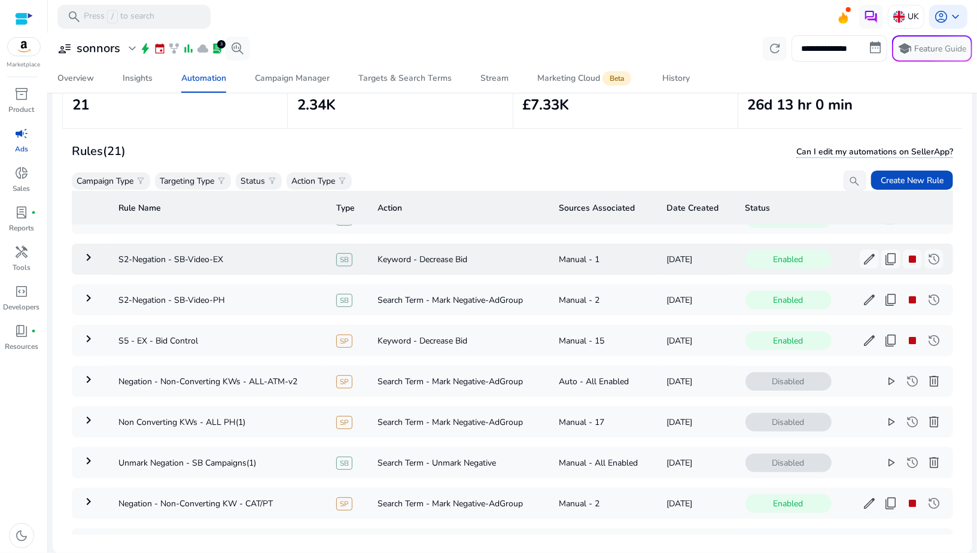
click at [89, 251] on mat-icon "keyboard_arrow_right" at bounding box center [88, 257] width 14 height 14
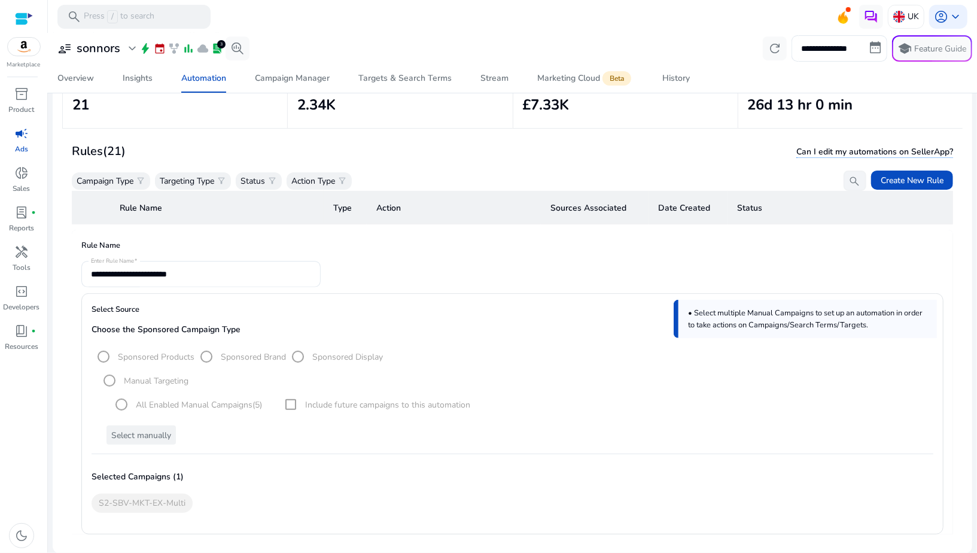
scroll to position [314, 0]
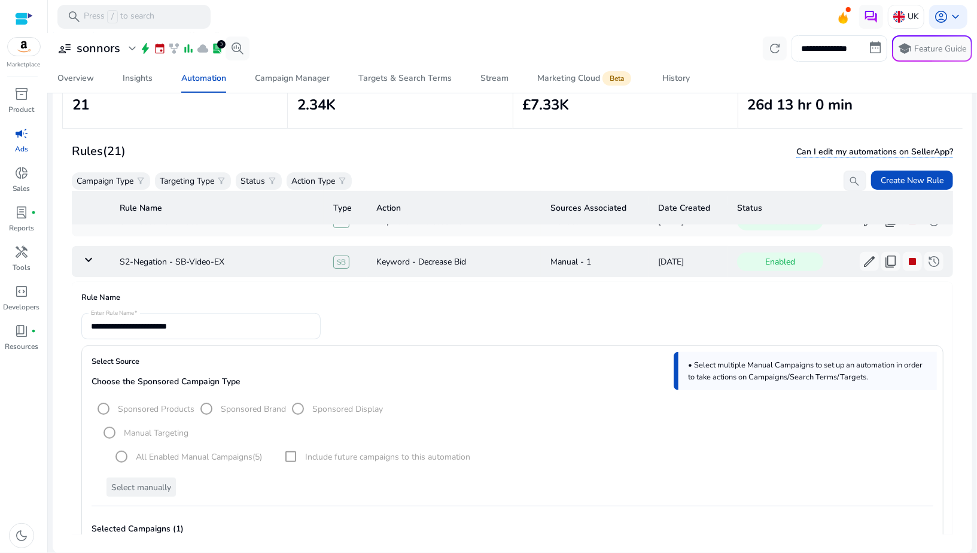
click at [88, 263] on mat-icon "keyboard_arrow_down" at bounding box center [88, 260] width 14 height 14
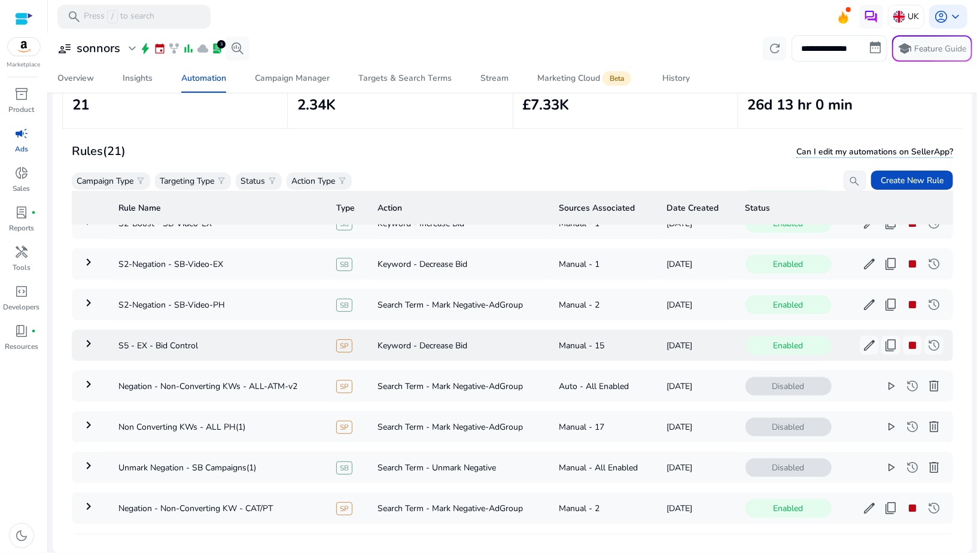
scroll to position [309, 0]
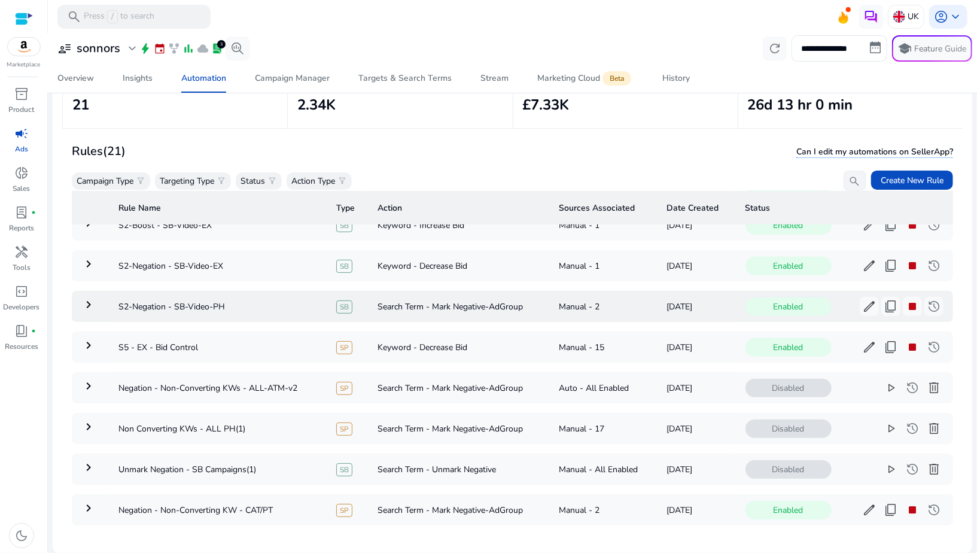
click at [90, 297] on mat-icon "keyboard_arrow_right" at bounding box center [88, 304] width 14 height 14
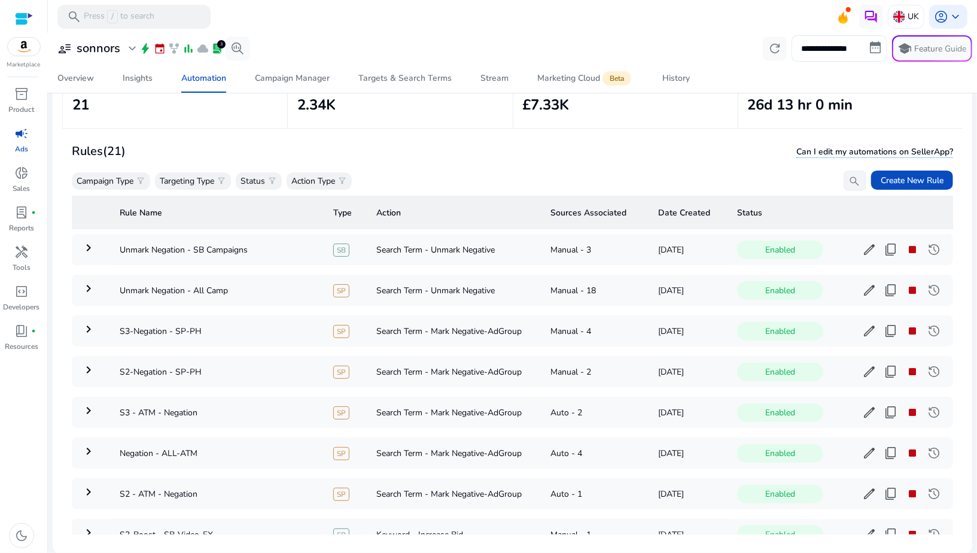
scroll to position [0, 0]
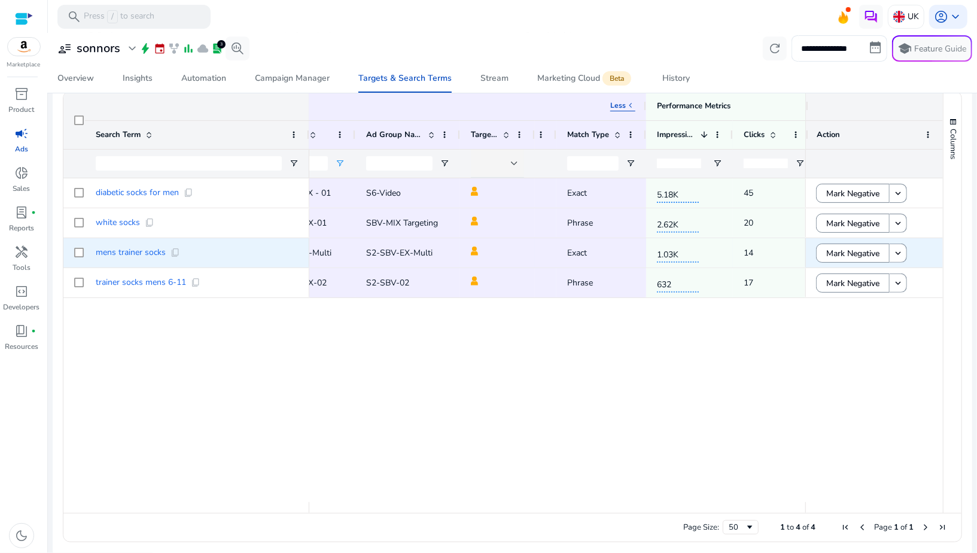
scroll to position [0, 310]
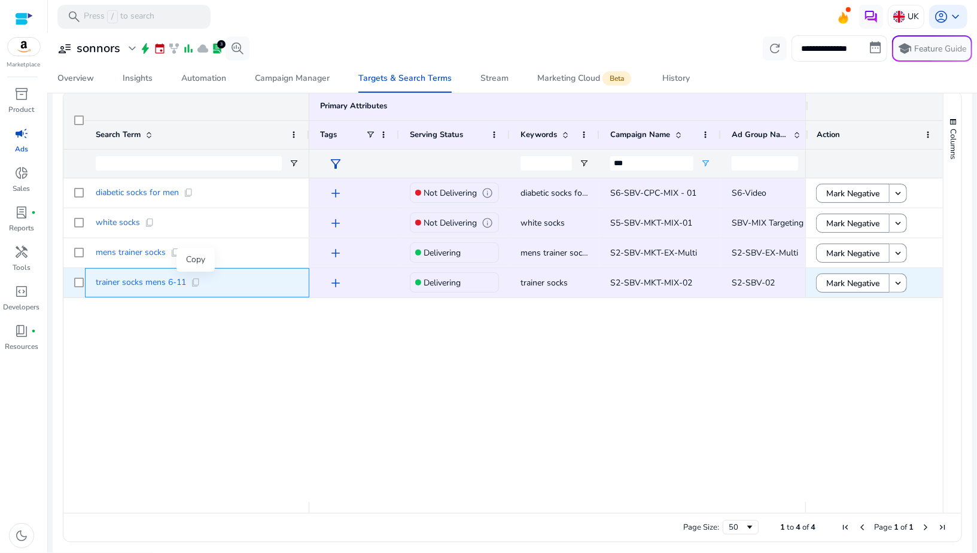
click at [197, 285] on span "content_copy" at bounding box center [196, 283] width 10 height 10
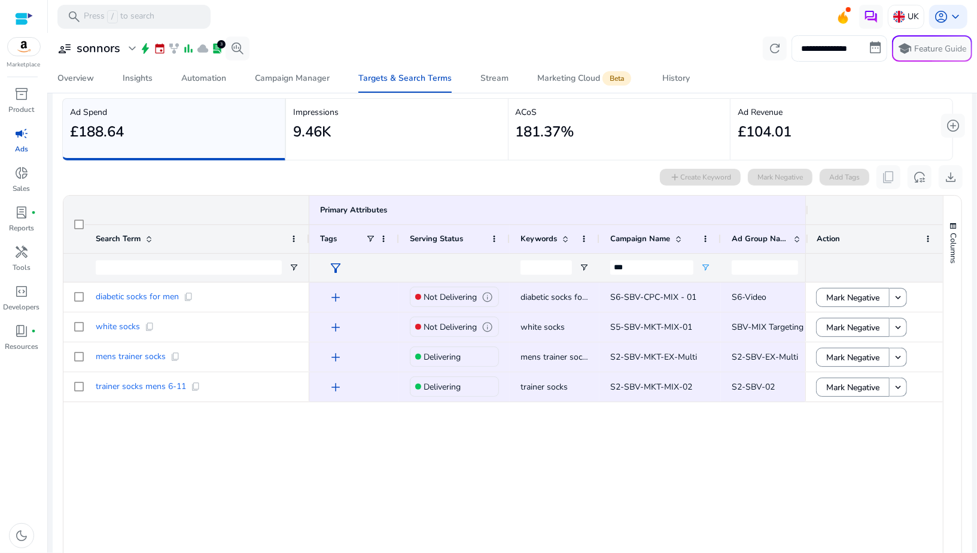
scroll to position [0, 0]
